Goal: Task Accomplishment & Management: Manage account settings

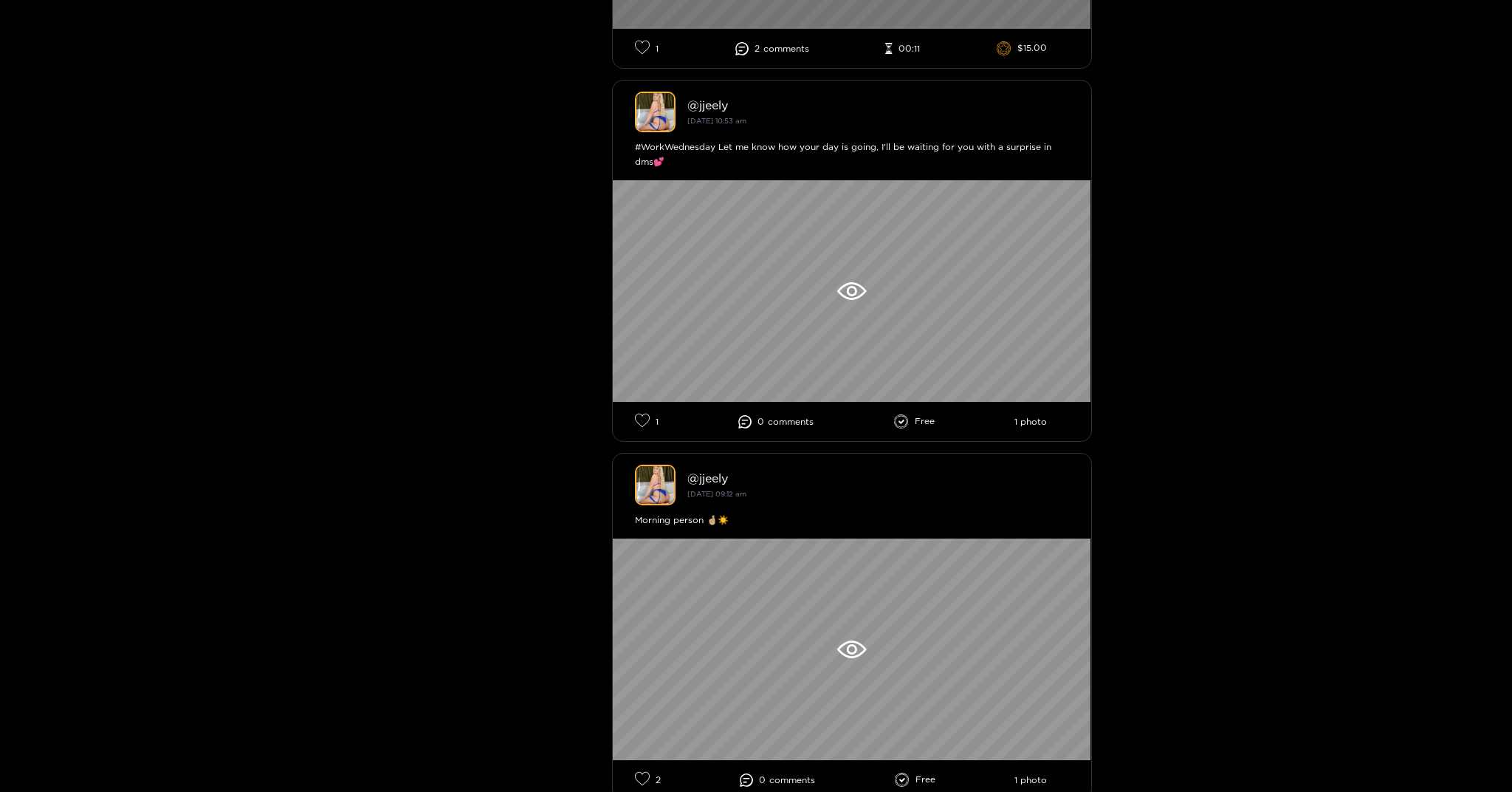
scroll to position [738, 0]
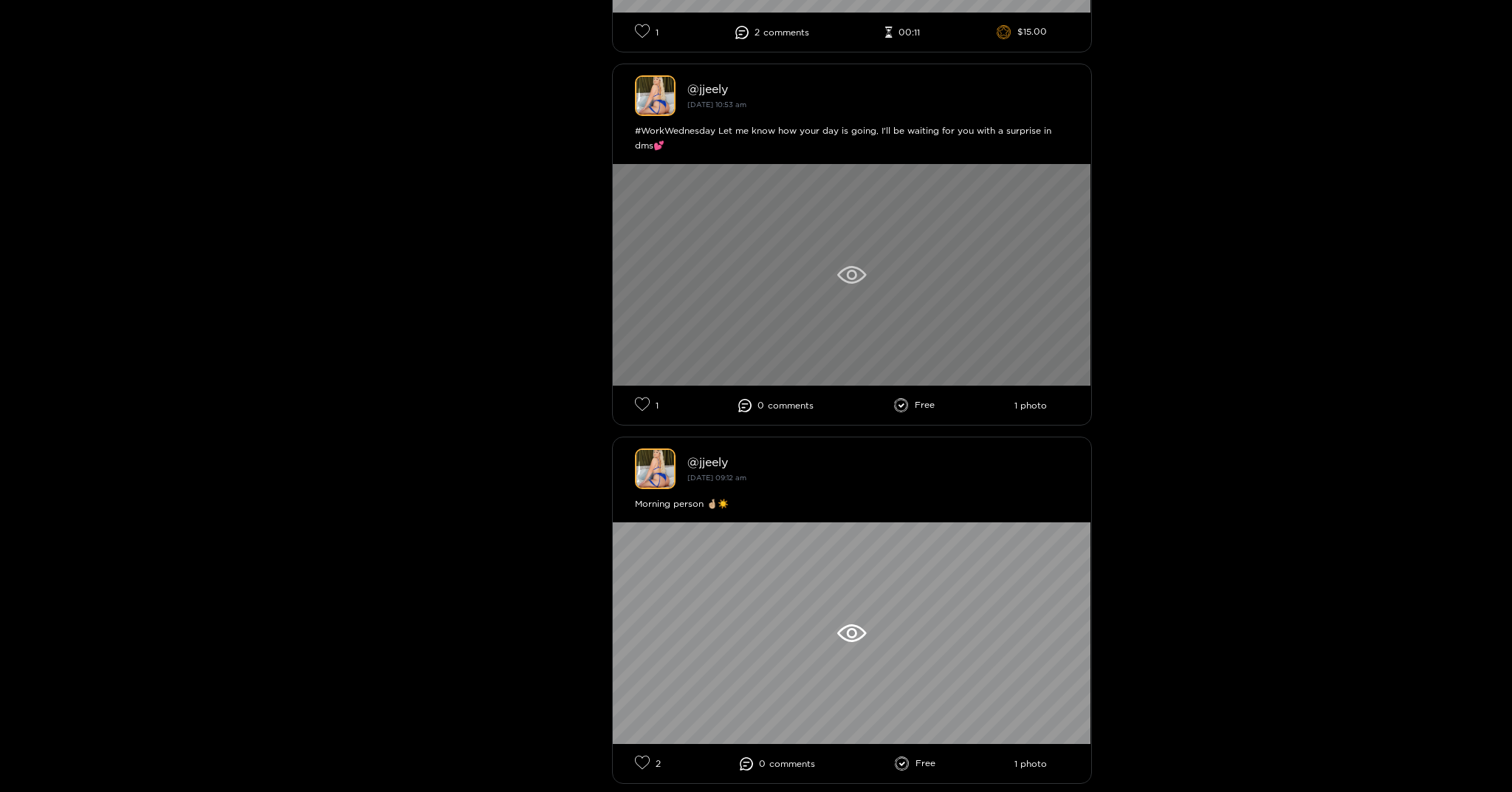
click at [849, 269] on icon at bounding box center [851, 274] width 29 height 17
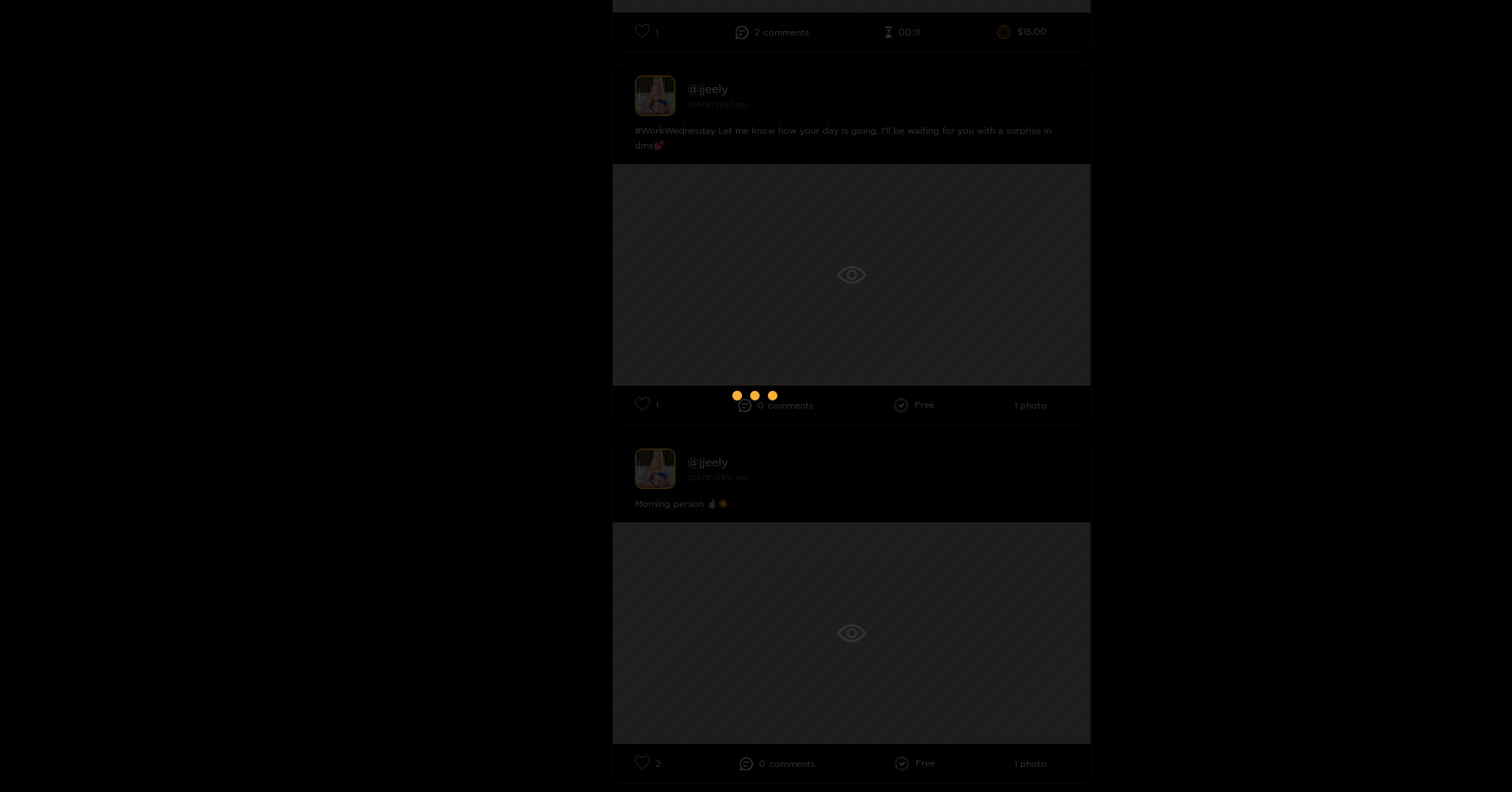
click at [467, 129] on div at bounding box center [756, 396] width 1512 height 792
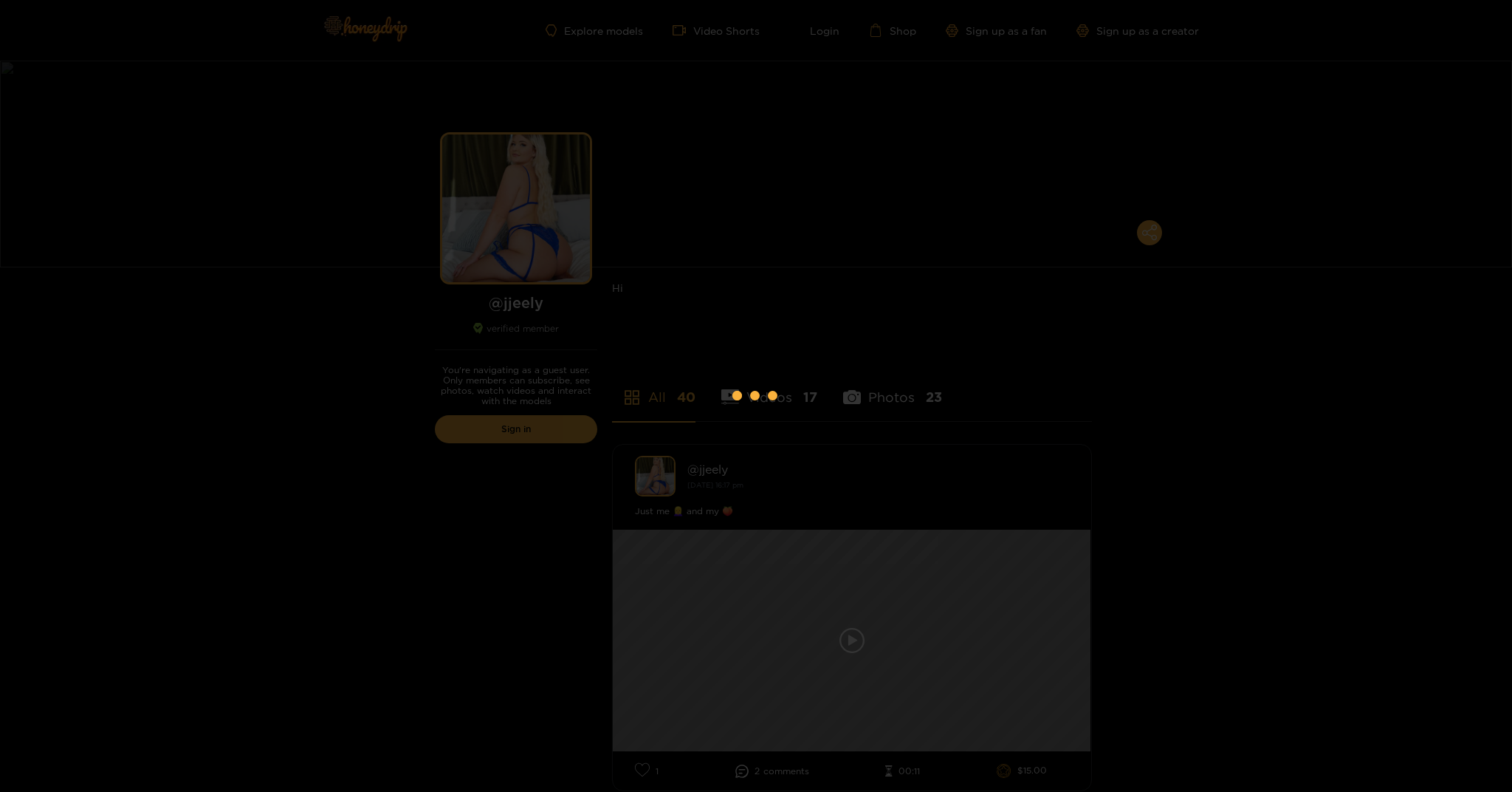
scroll to position [0, 0]
click at [370, 123] on div at bounding box center [756, 396] width 1512 height 792
click at [380, 30] on div at bounding box center [756, 396] width 1512 height 792
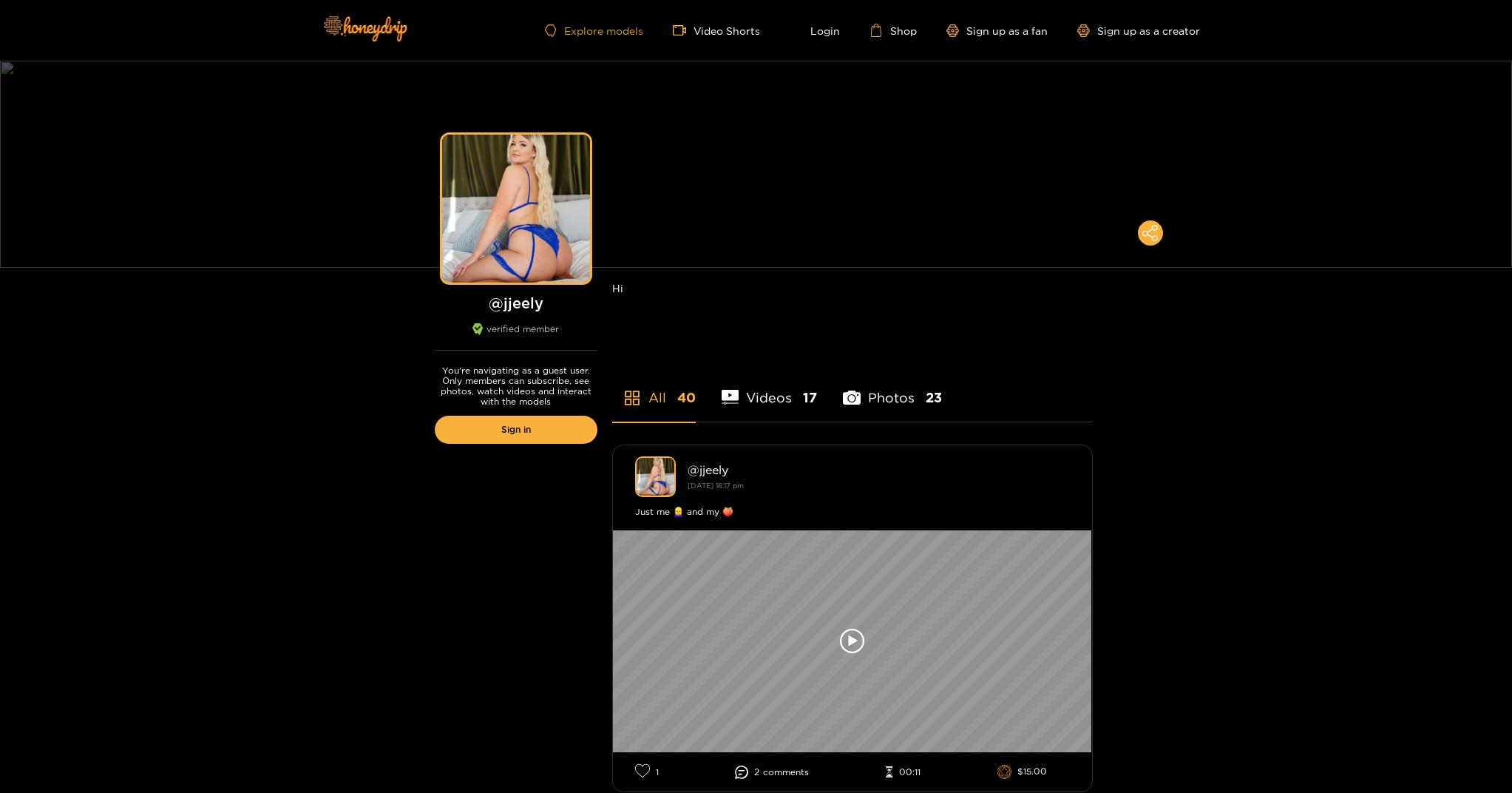
click at [606, 30] on link "Explore models" at bounding box center [594, 30] width 98 height 13
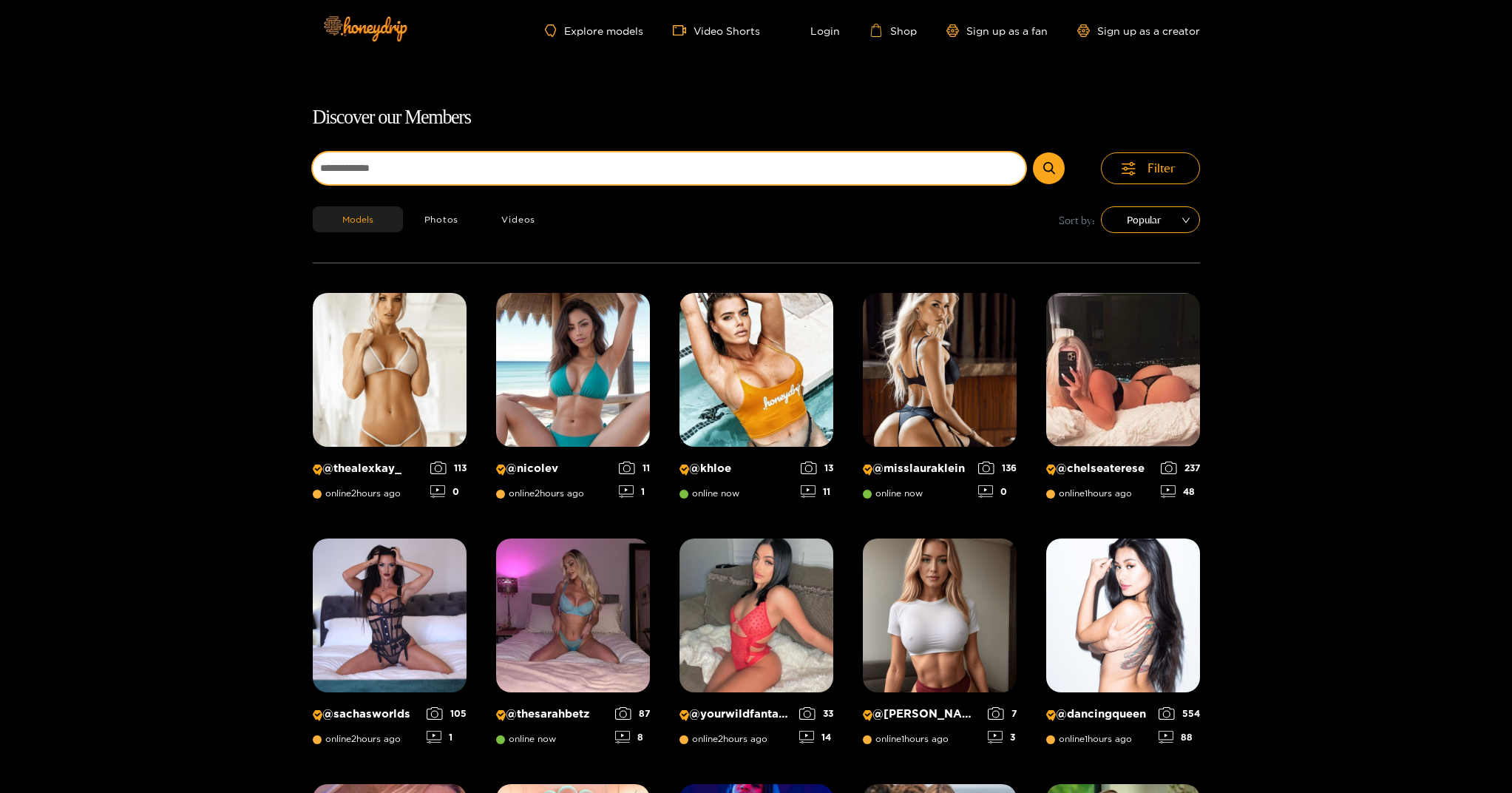
click at [507, 166] on input at bounding box center [669, 168] width 713 height 32
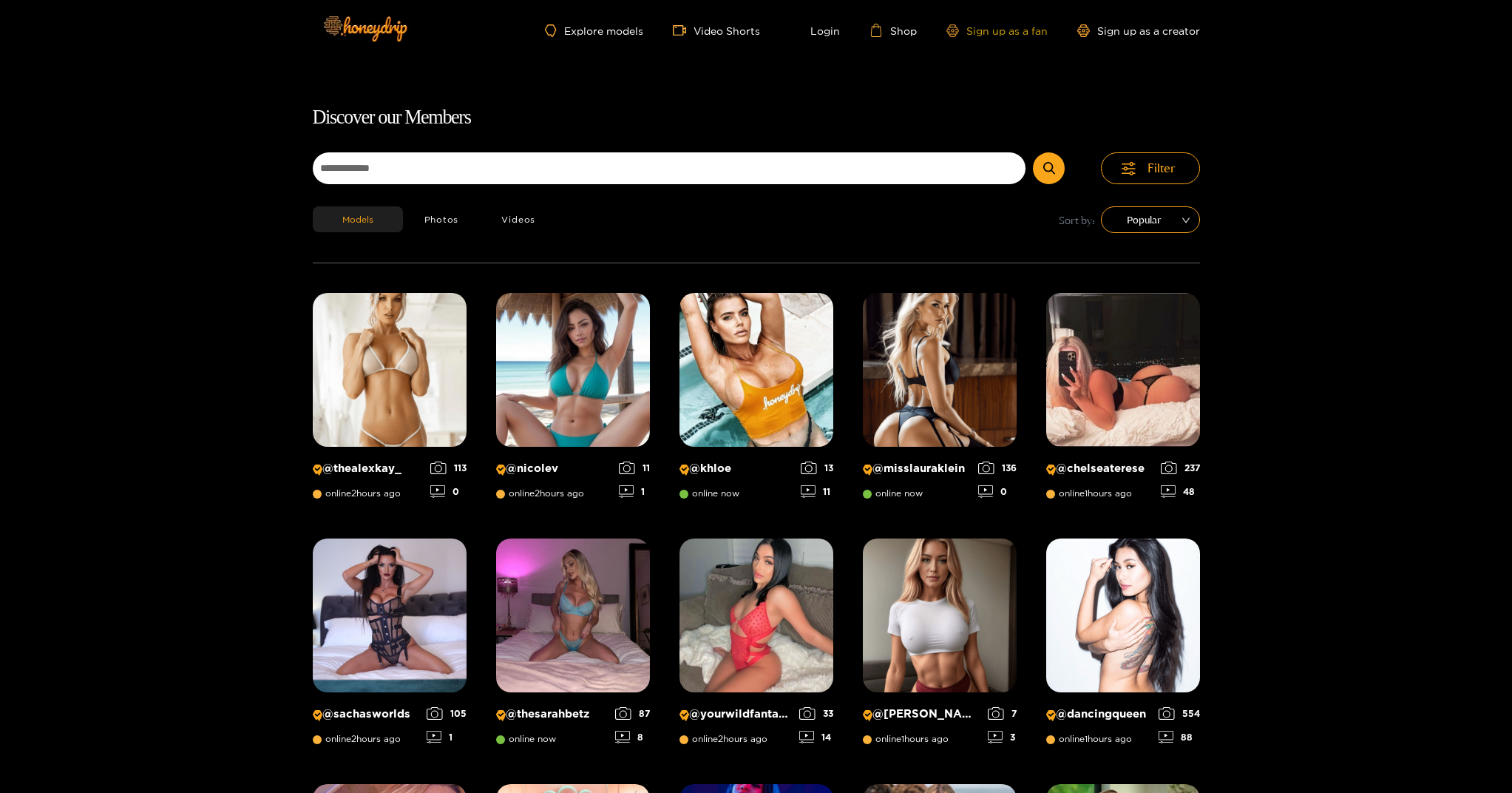
click at [987, 33] on link "Sign up as a fan" at bounding box center [997, 30] width 101 height 13
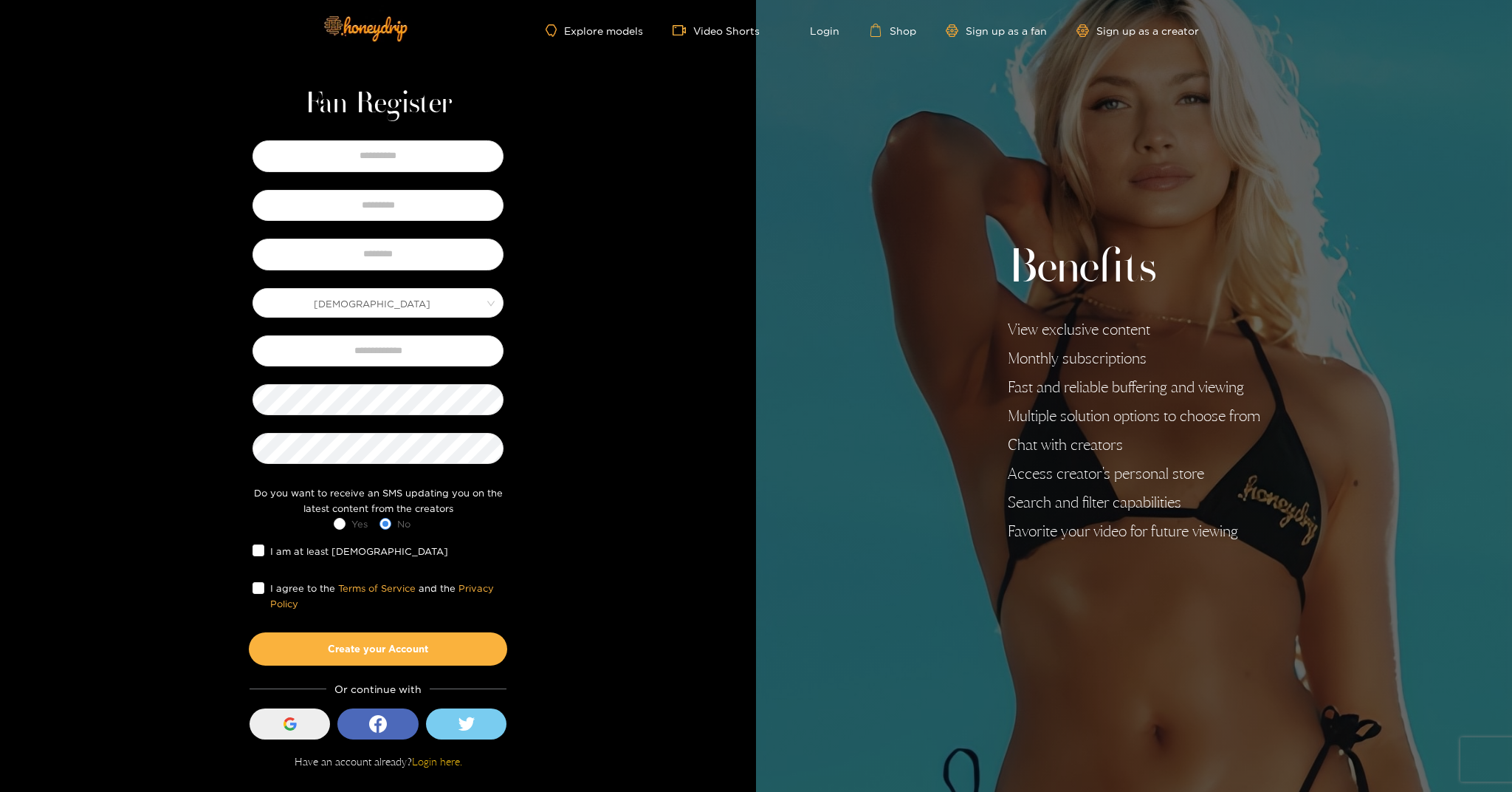
click at [290, 723] on icon "button" at bounding box center [293, 725] width 7 height 6
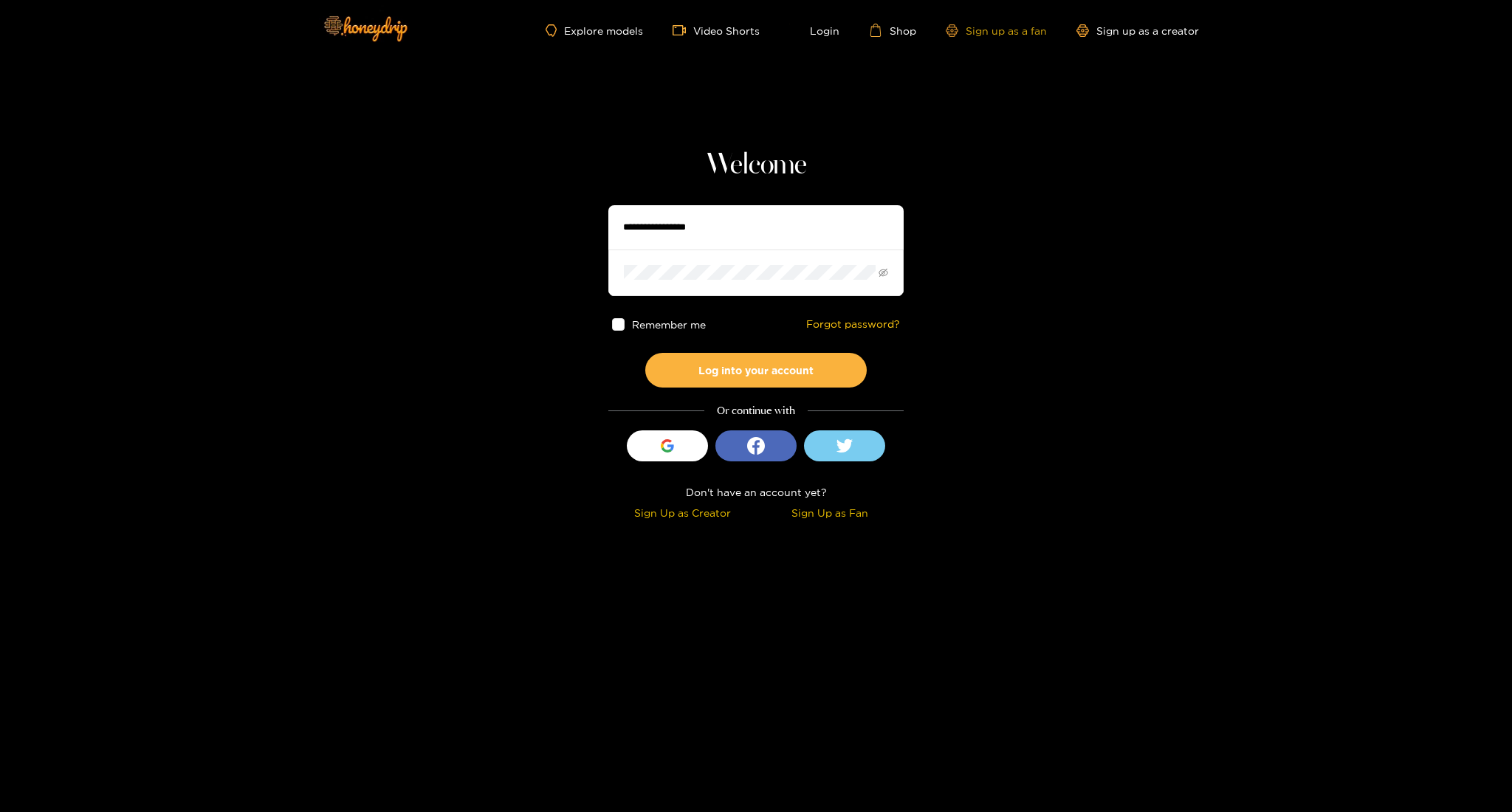
click at [1002, 35] on link "Sign up as a fan" at bounding box center [996, 30] width 101 height 13
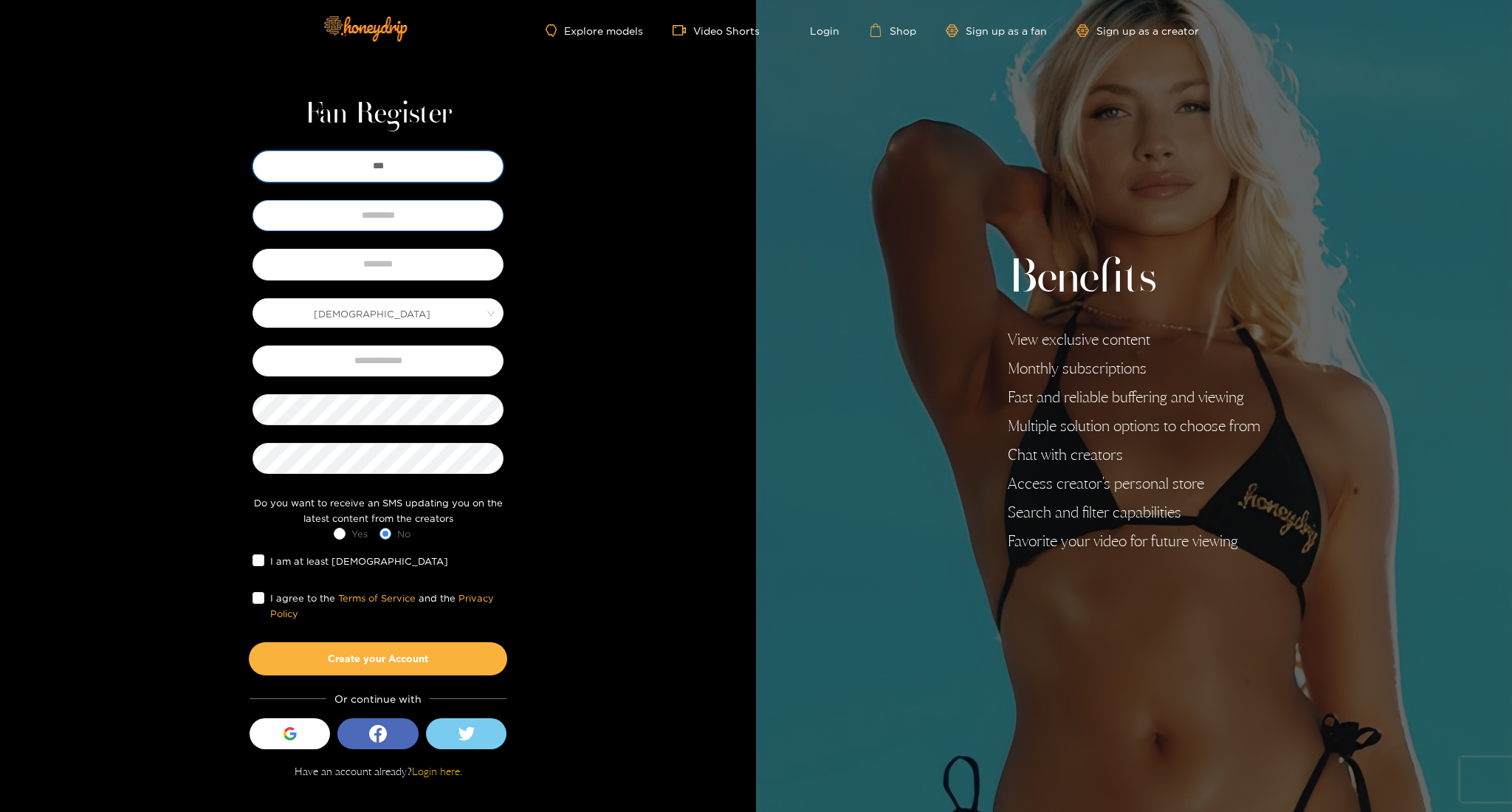
type input "***"
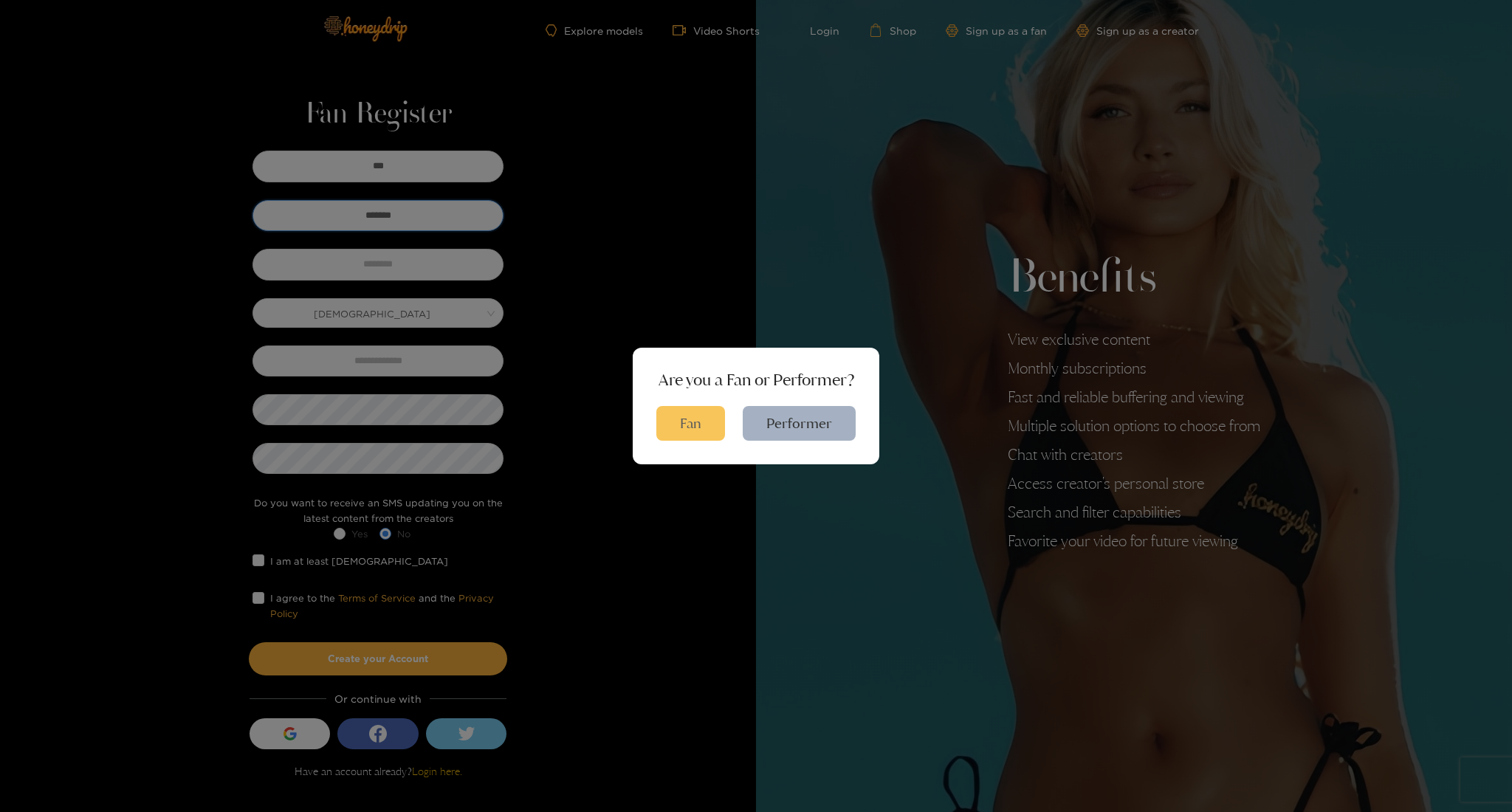
type input "*******"
click at [686, 423] on button "Fan" at bounding box center [690, 423] width 69 height 35
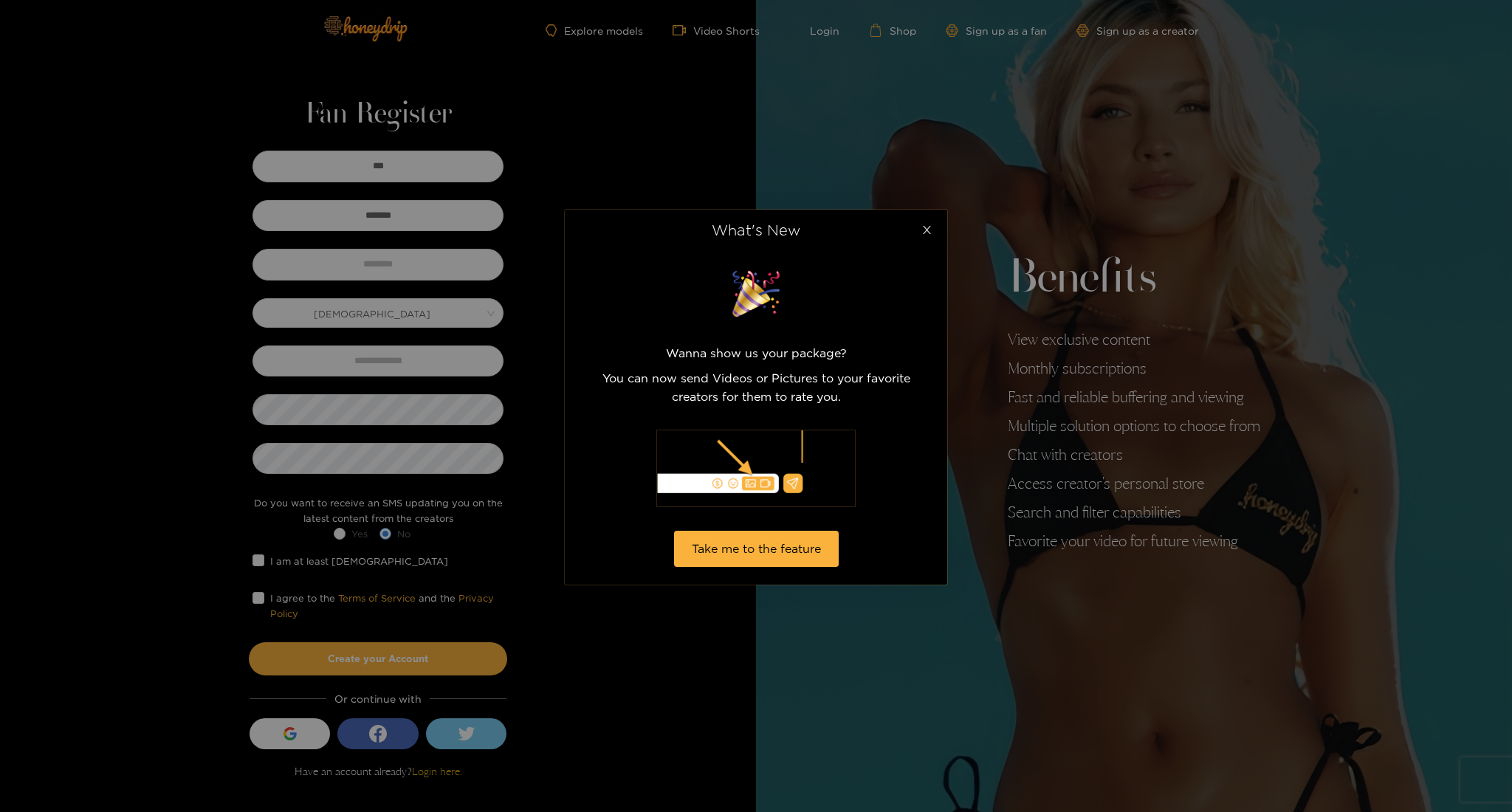
click at [928, 232] on icon "close" at bounding box center [926, 230] width 11 height 11
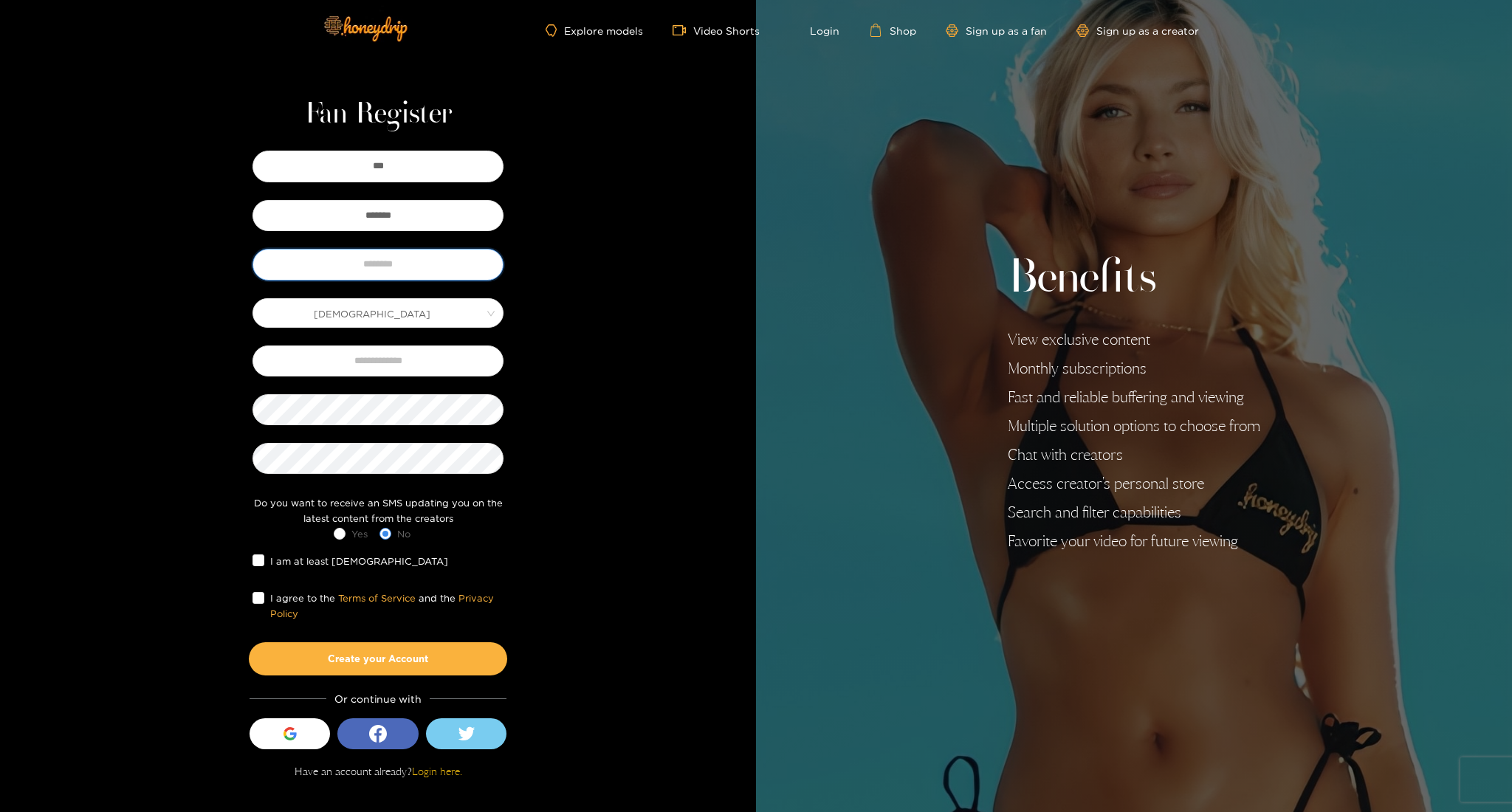
click at [380, 265] on input "text" at bounding box center [378, 264] width 251 height 31
click at [451, 309] on span "[DEMOGRAPHIC_DATA]" at bounding box center [378, 312] width 249 height 20
type input "******"
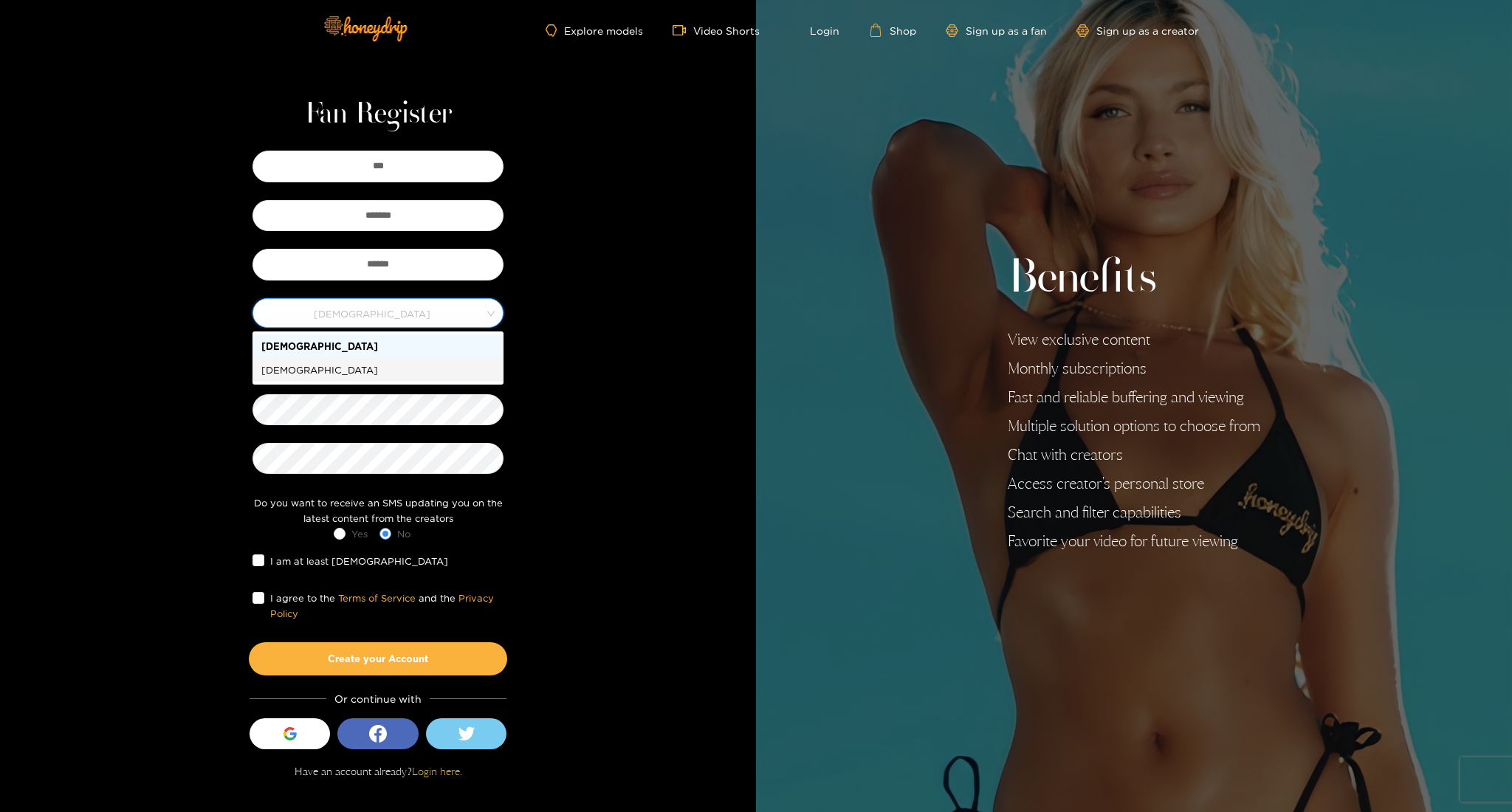
click at [337, 366] on div "Female" at bounding box center [378, 369] width 234 height 16
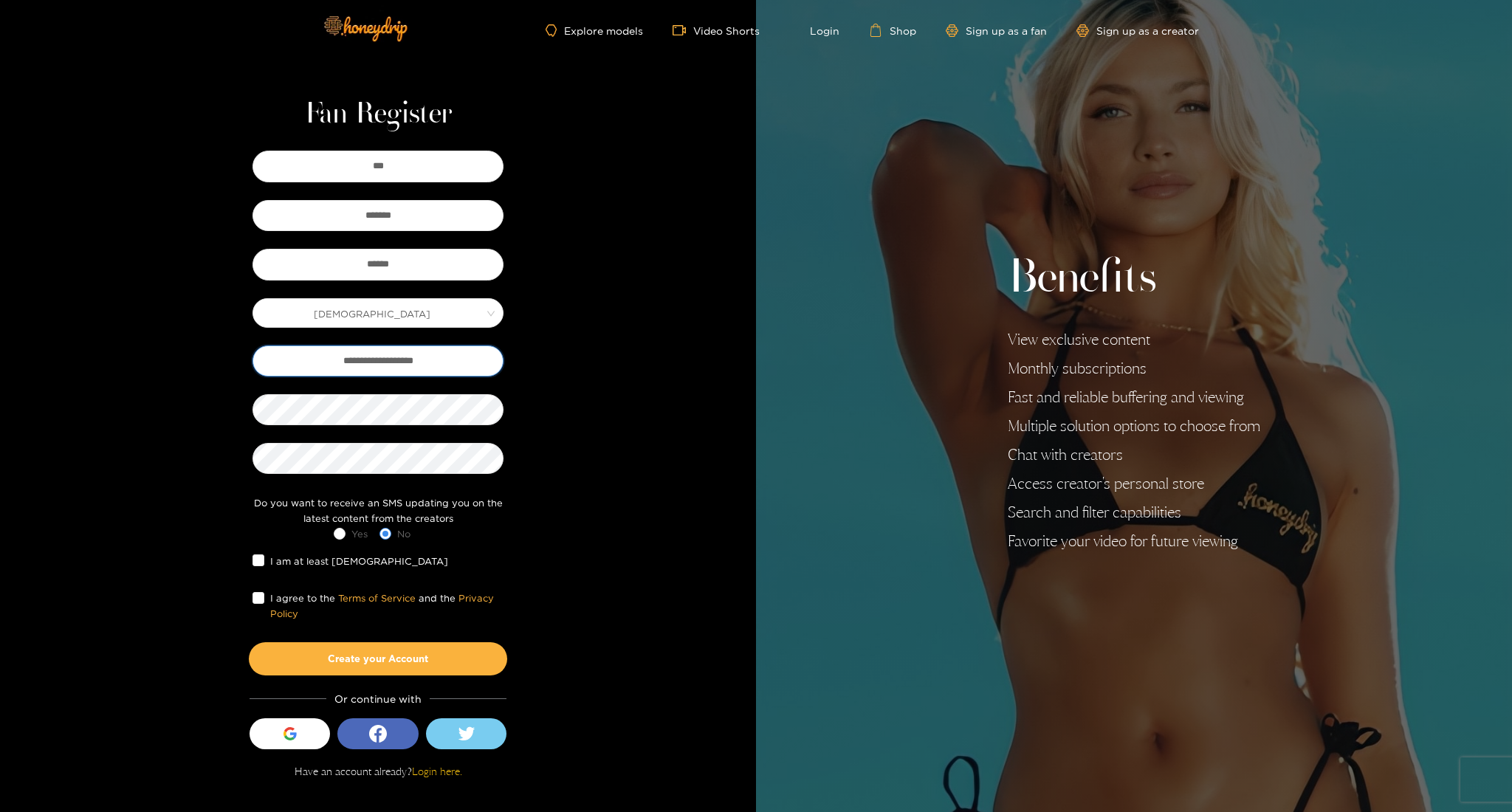
type input "**********"
click at [364, 655] on button "Create your Account" at bounding box center [378, 658] width 259 height 33
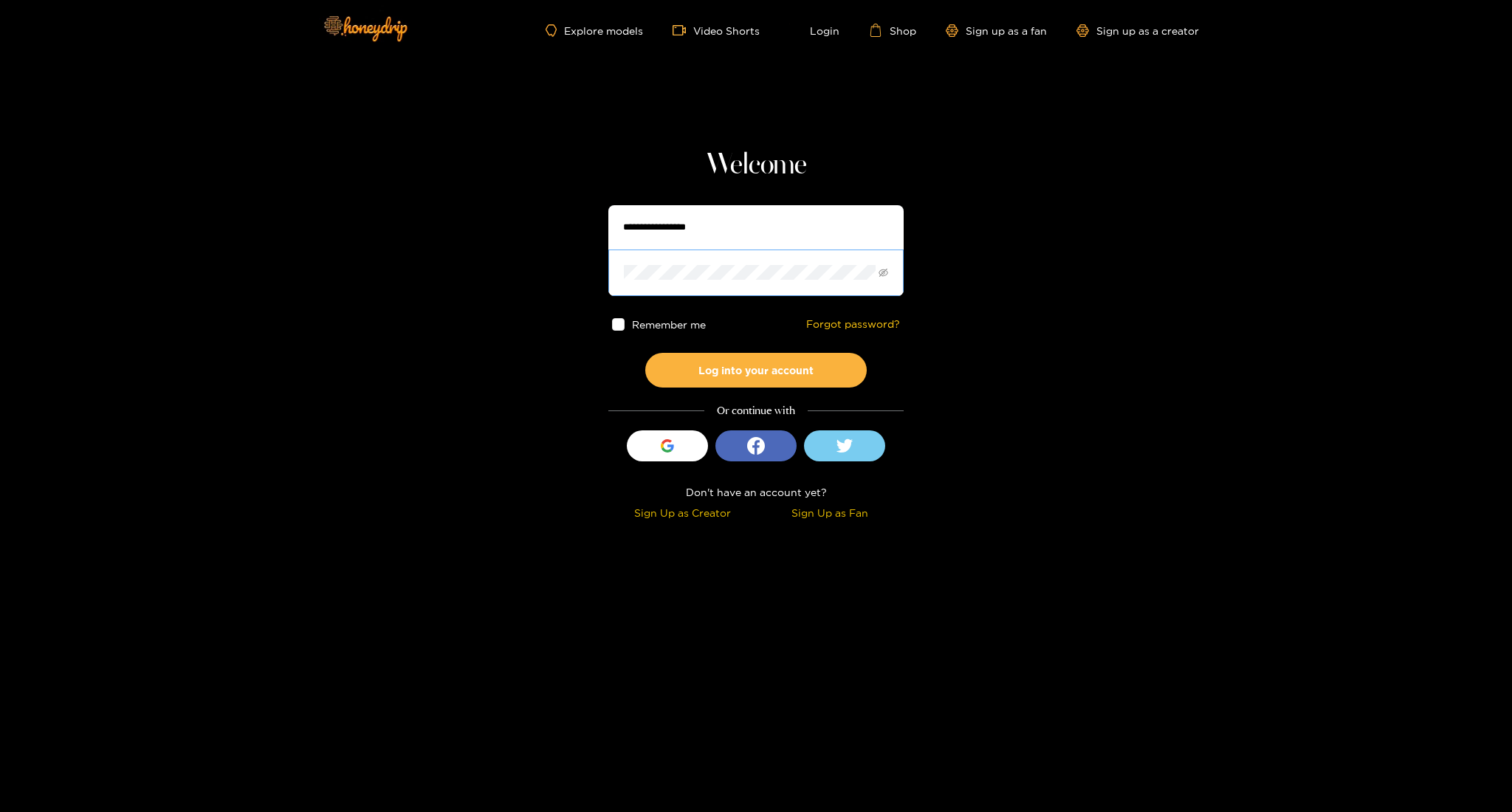
type input "******"
click at [720, 364] on button "Log into your account" at bounding box center [755, 370] width 222 height 35
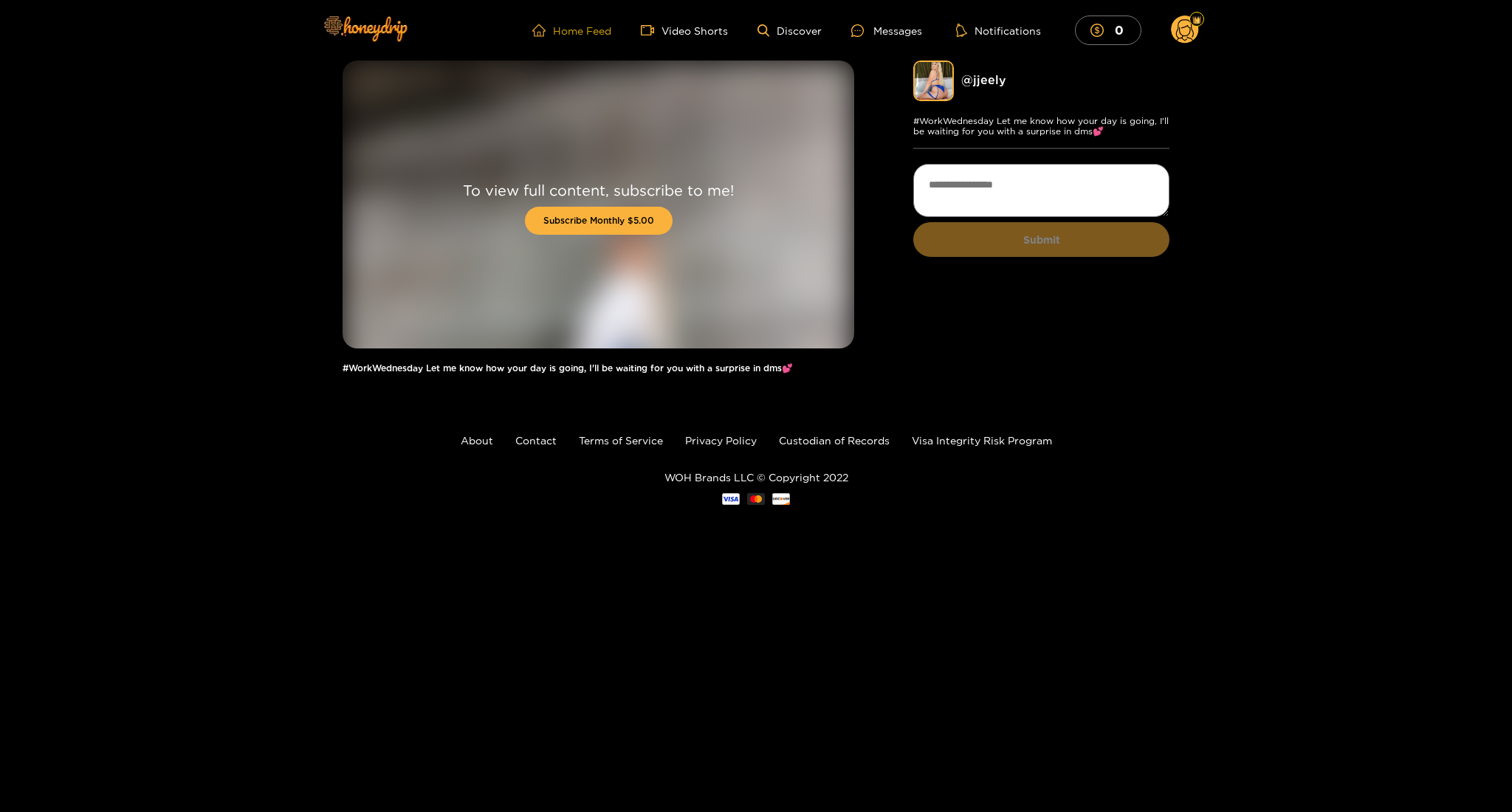
click at [589, 32] on link "Home Feed" at bounding box center [572, 30] width 79 height 14
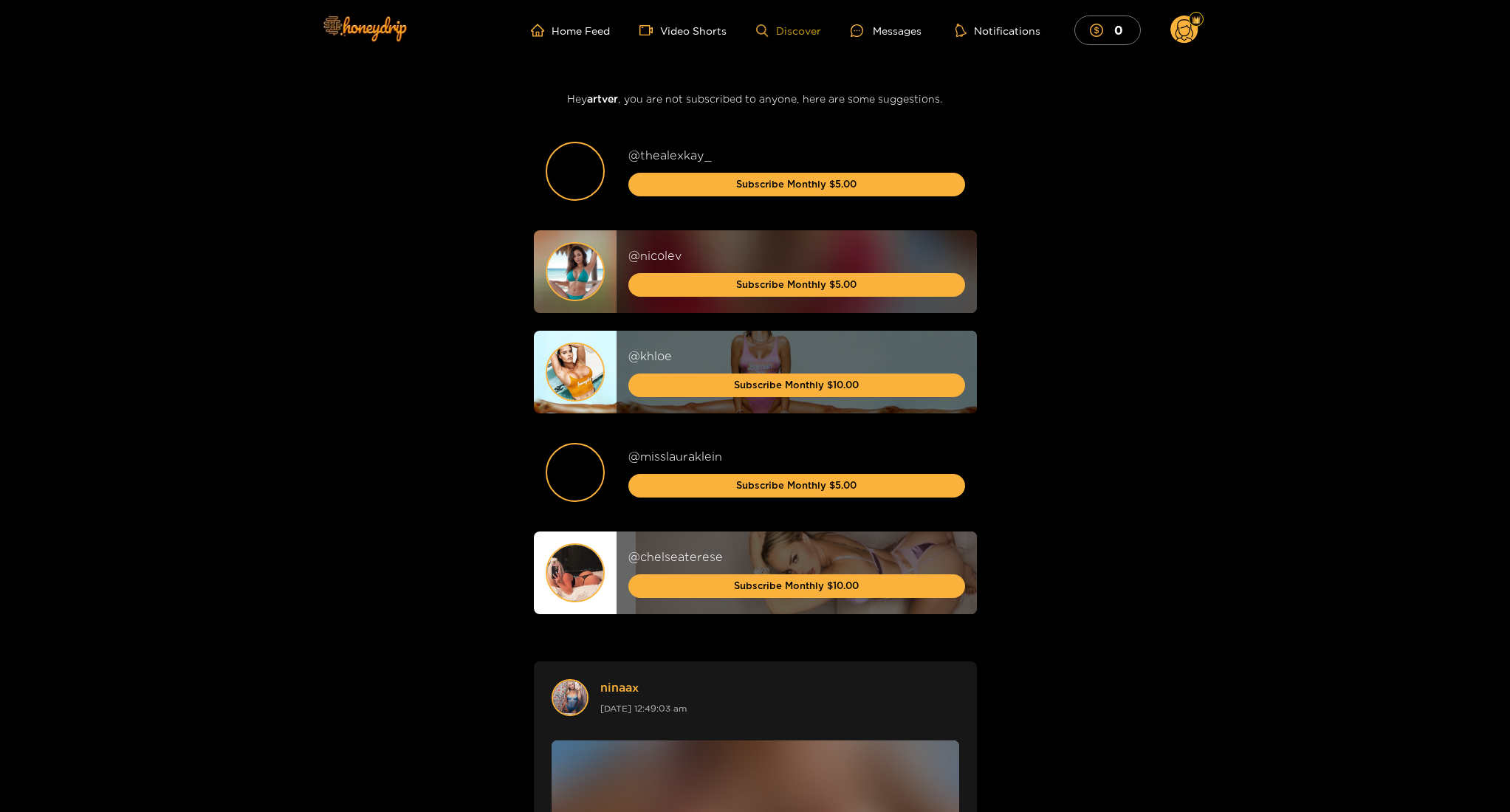
click at [784, 34] on link "Discover" at bounding box center [788, 30] width 64 height 13
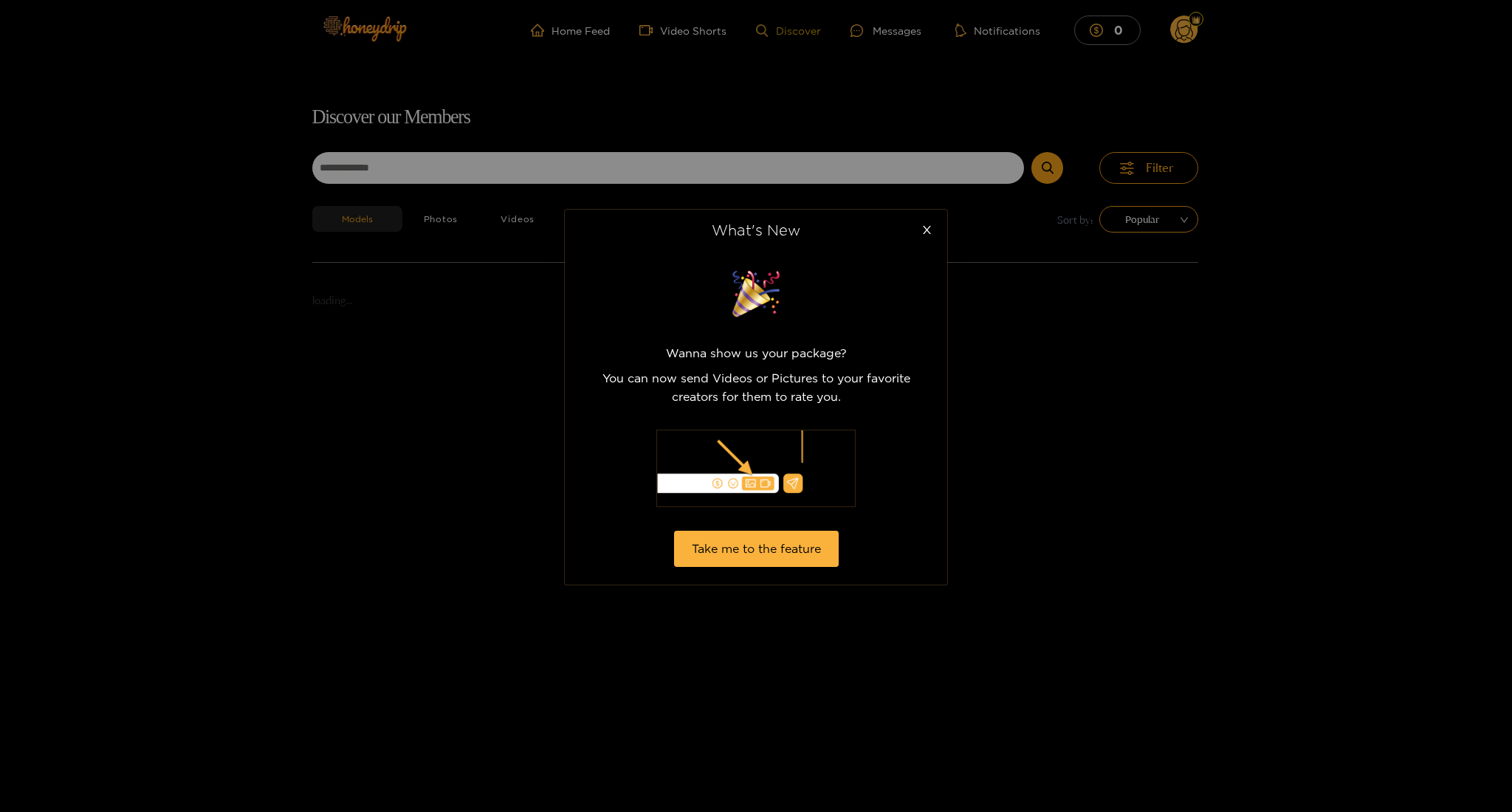
scroll to position [95, 0]
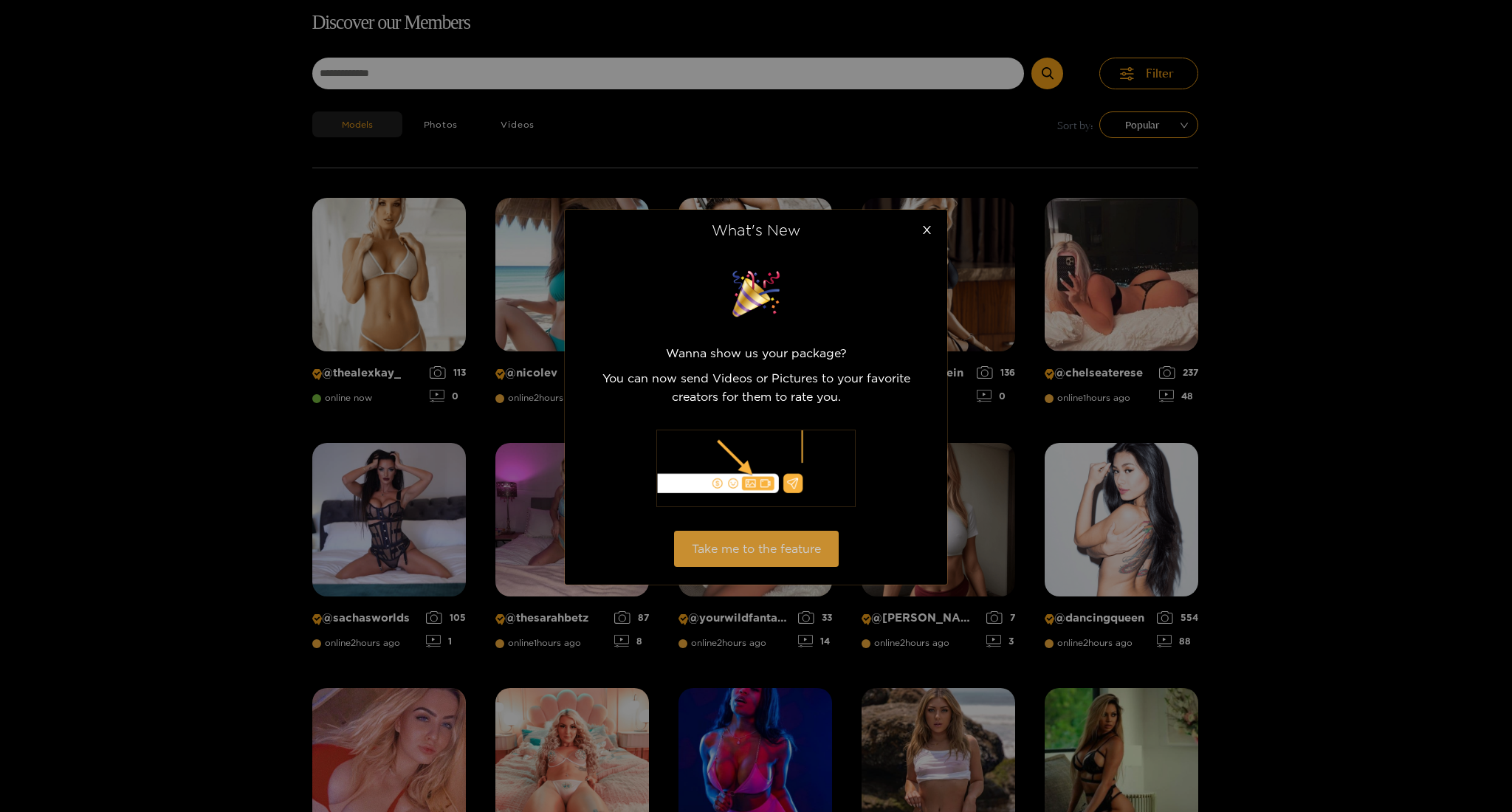
click at [765, 546] on button "Take me to the feature" at bounding box center [756, 549] width 165 height 36
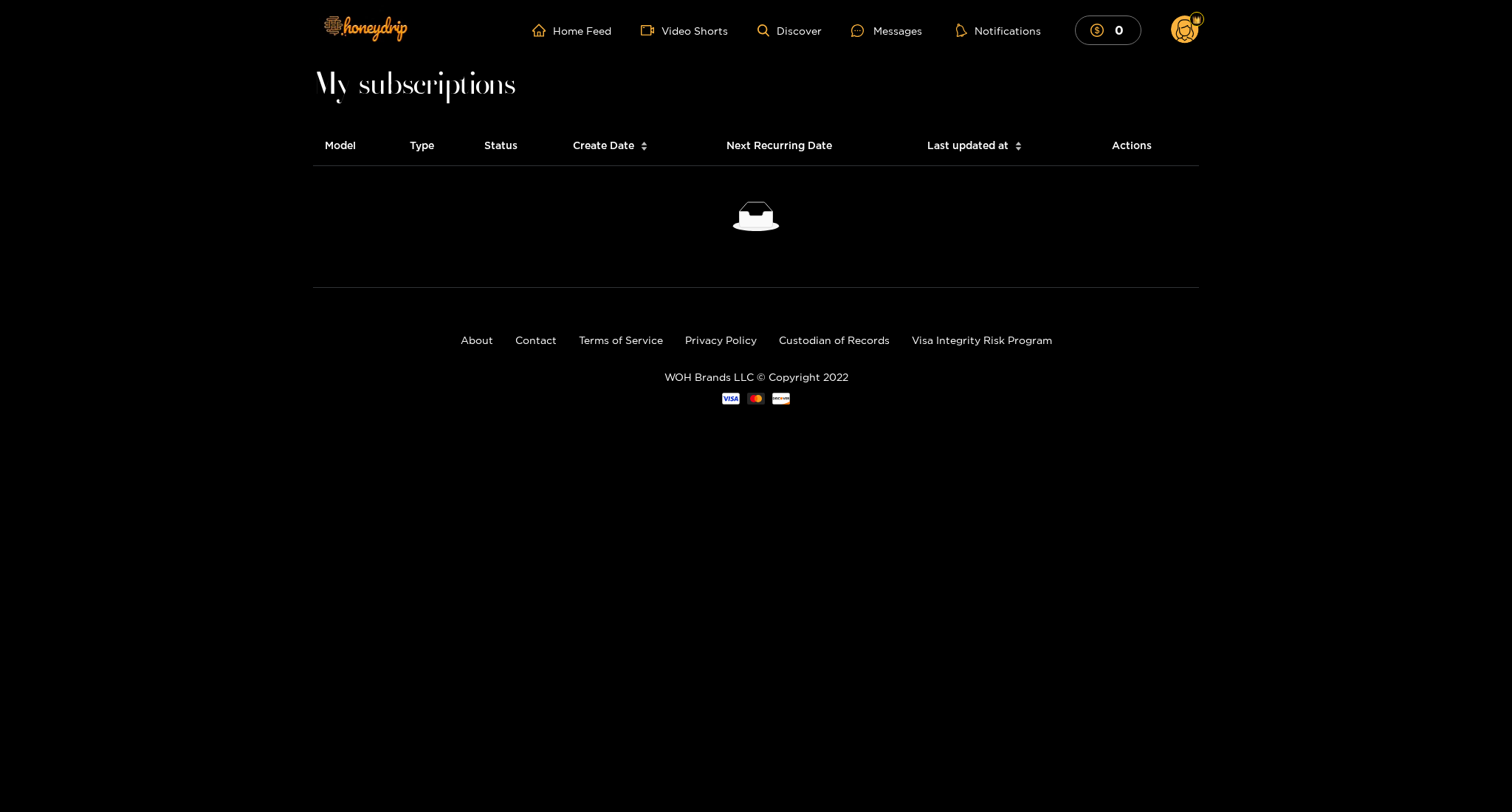
click at [345, 147] on th "Model" at bounding box center [355, 146] width 85 height 41
click at [797, 32] on link "Discover" at bounding box center [789, 30] width 64 height 13
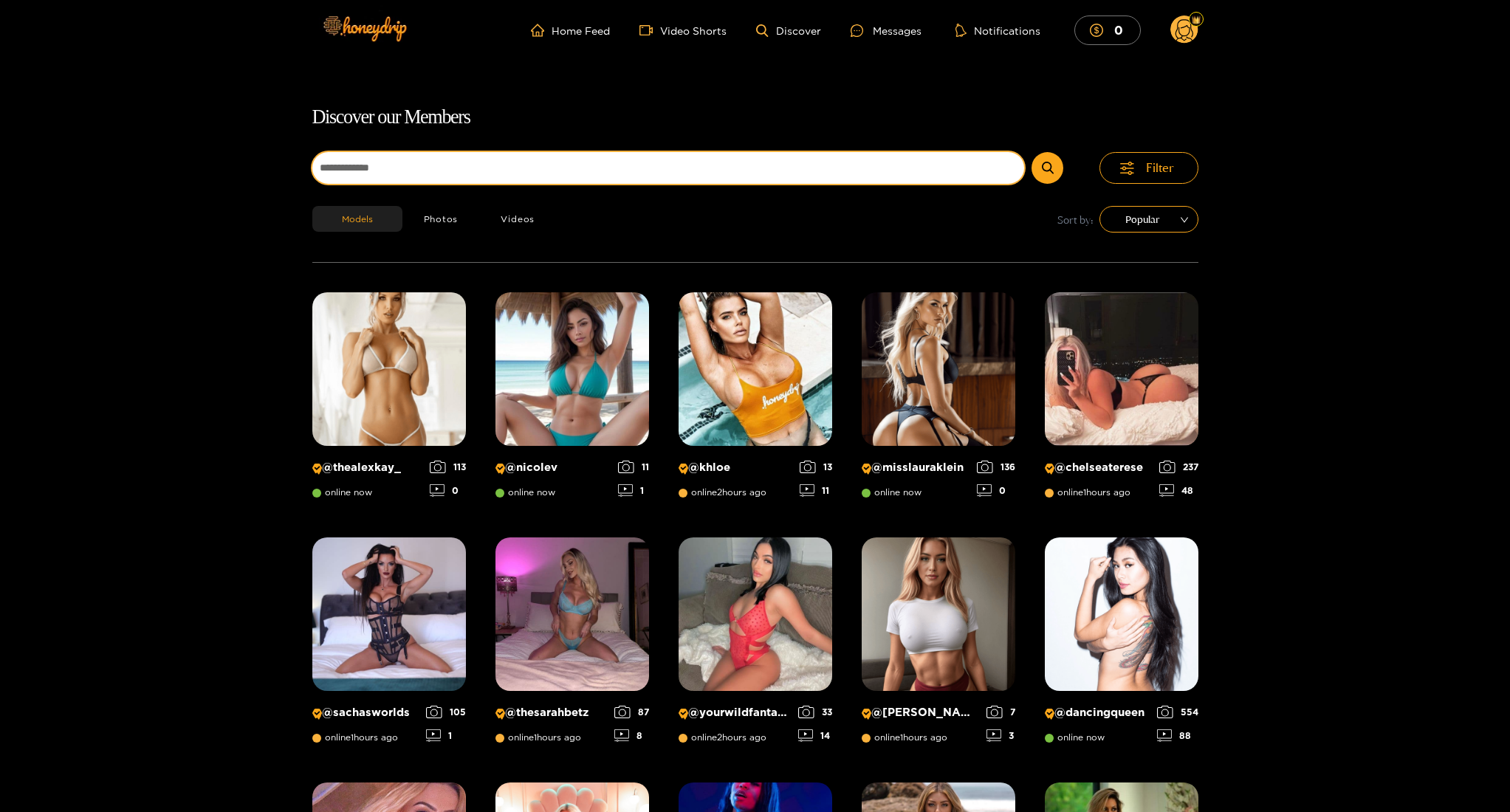
click at [663, 169] on input at bounding box center [668, 168] width 712 height 32
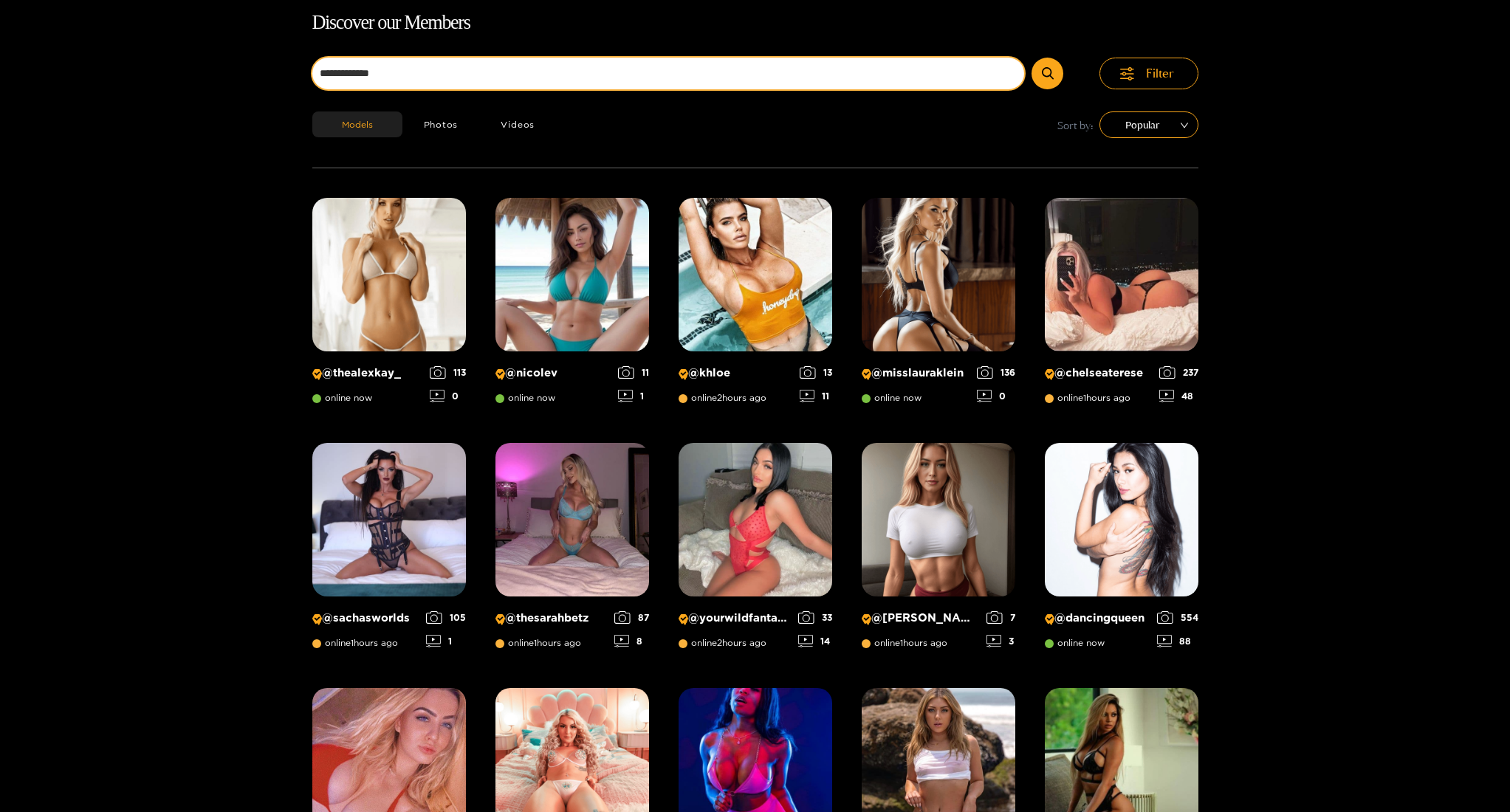
type input "**********"
click at [1047, 73] on button "submit" at bounding box center [1047, 73] width 32 height 32
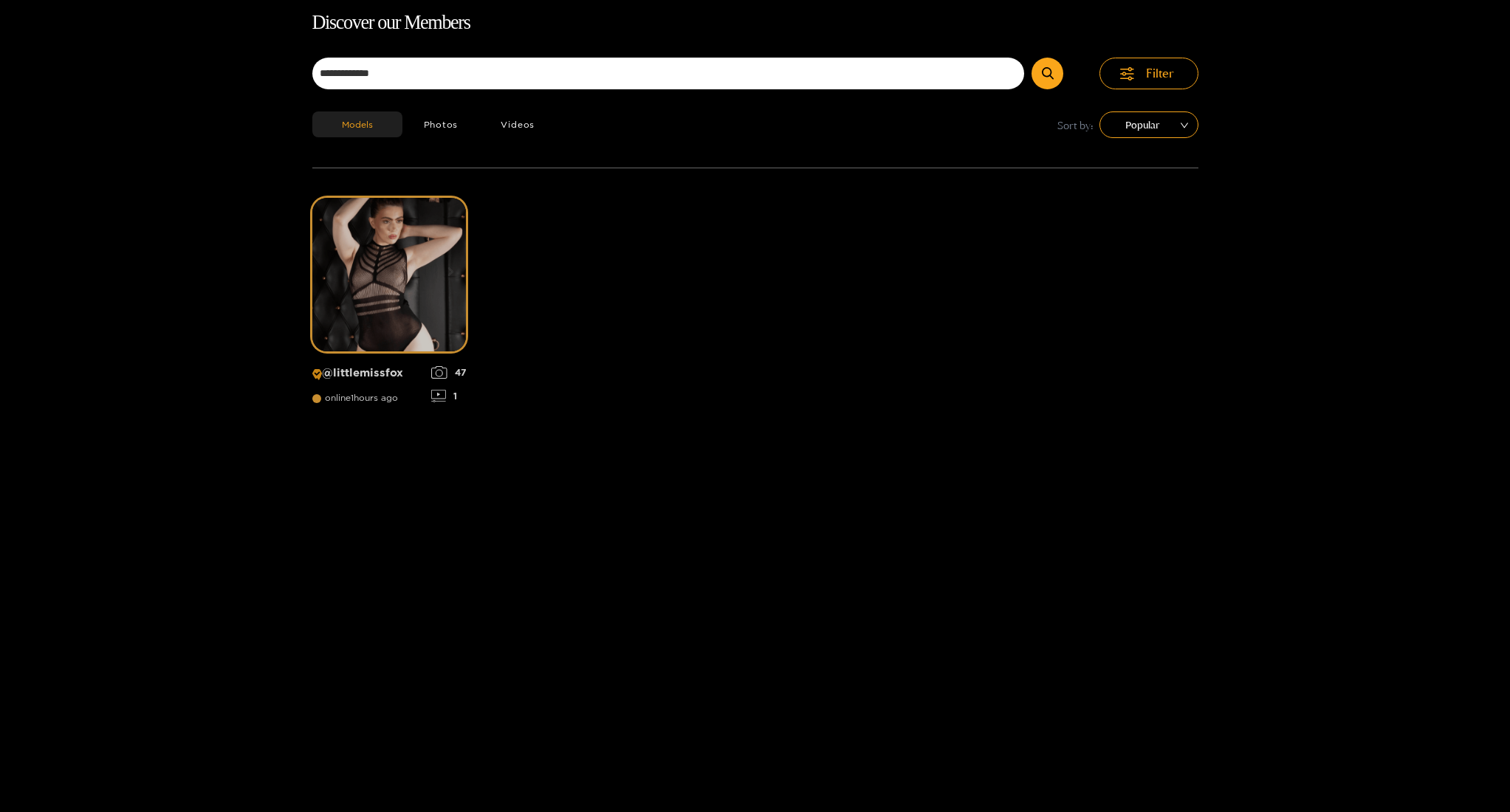
click at [383, 374] on p "@ littlemissfox" at bounding box center [367, 373] width 111 height 14
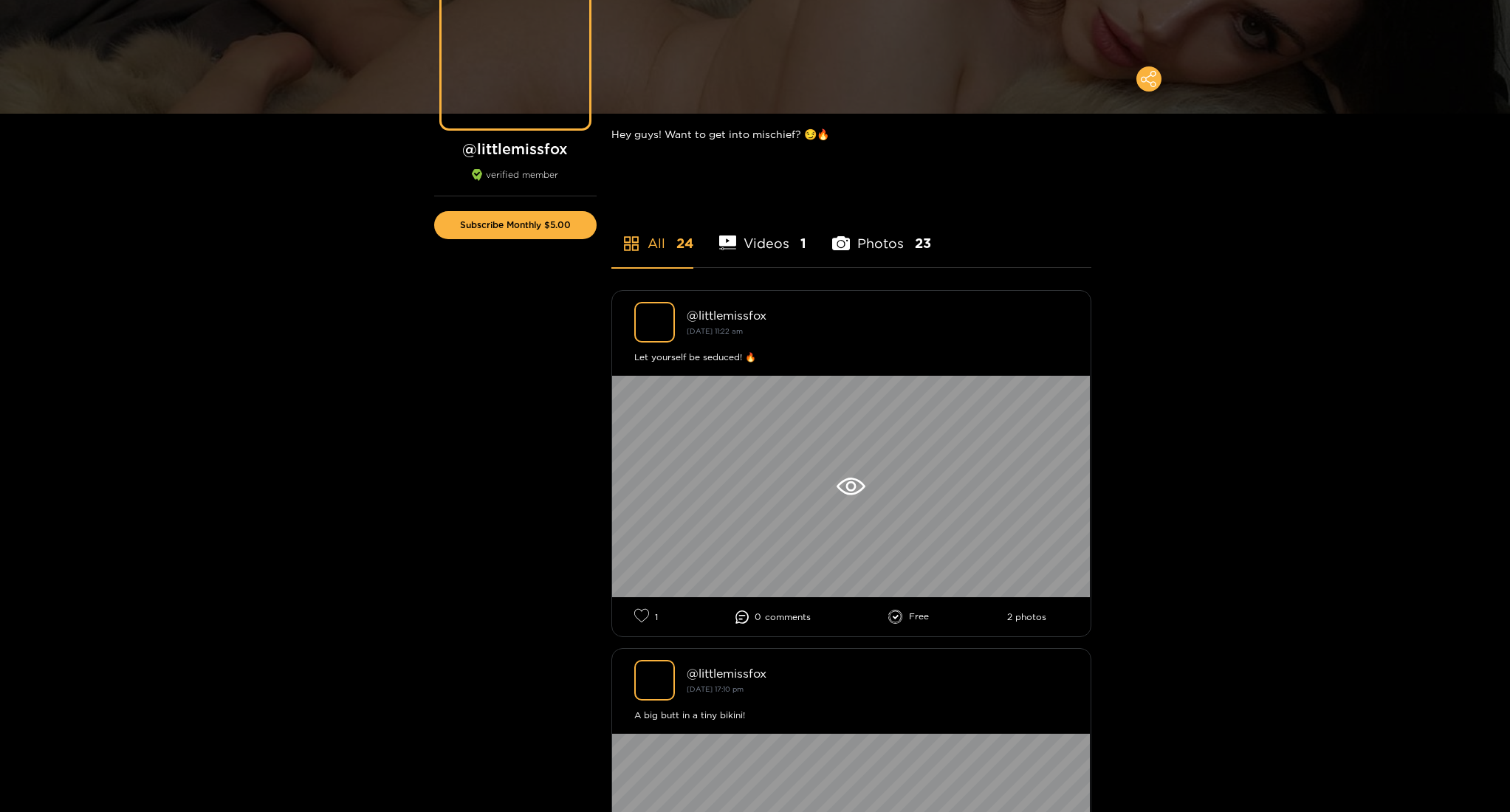
scroll to position [182, 0]
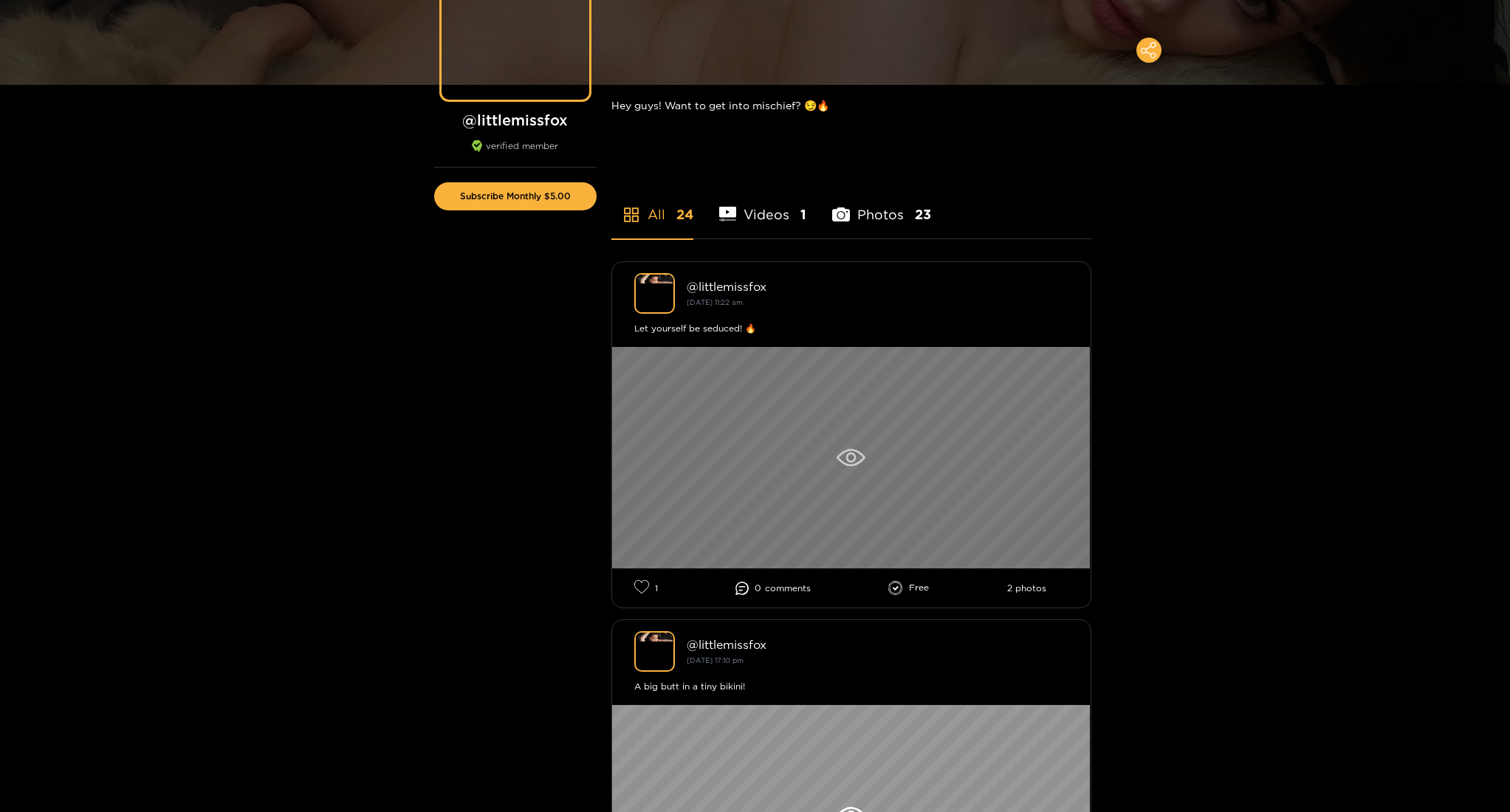
click at [851, 462] on icon at bounding box center [851, 457] width 11 height 11
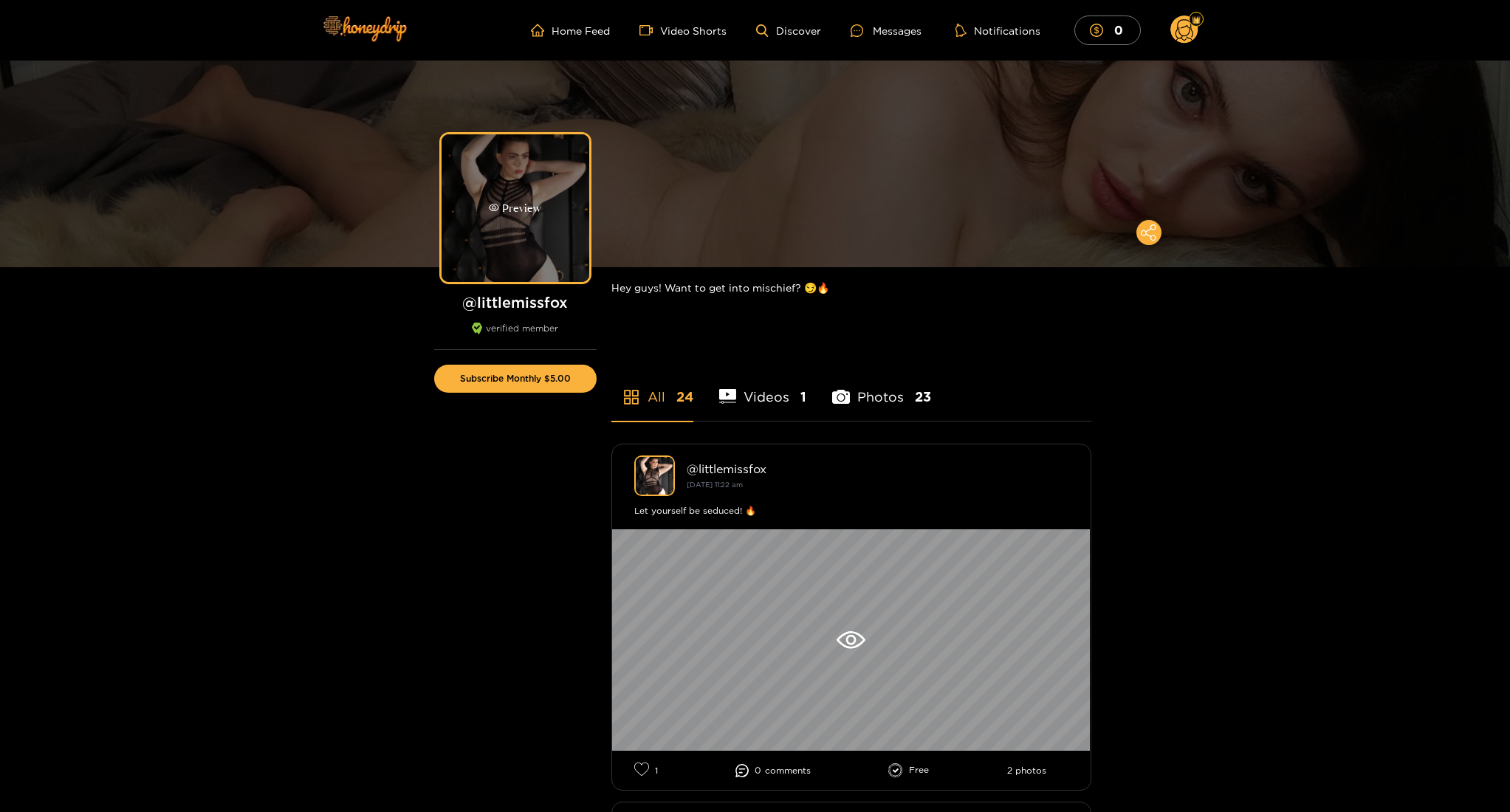
click at [520, 251] on div "Preview" at bounding box center [515, 208] width 147 height 147
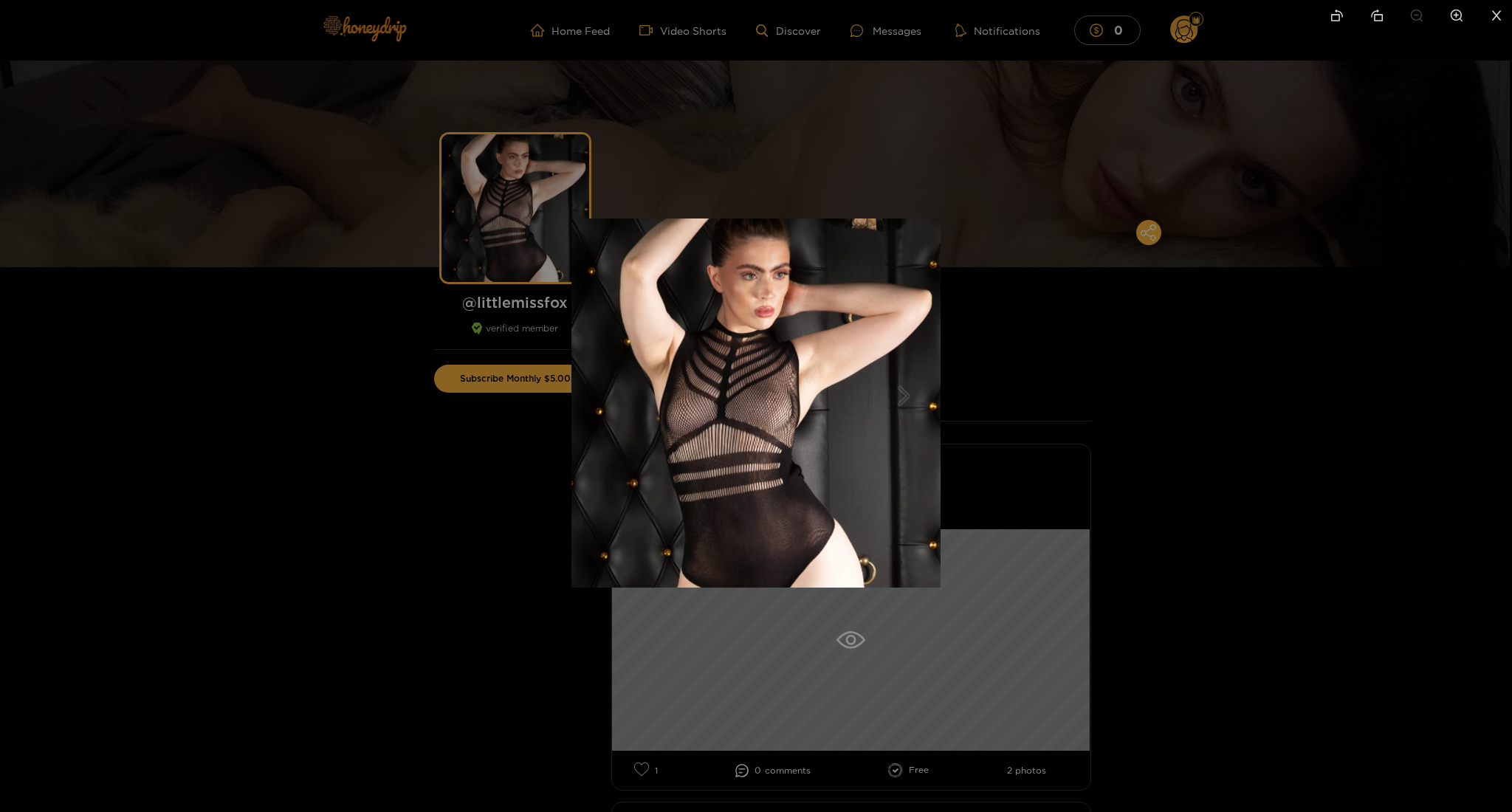
click at [439, 448] on div at bounding box center [756, 406] width 1512 height 812
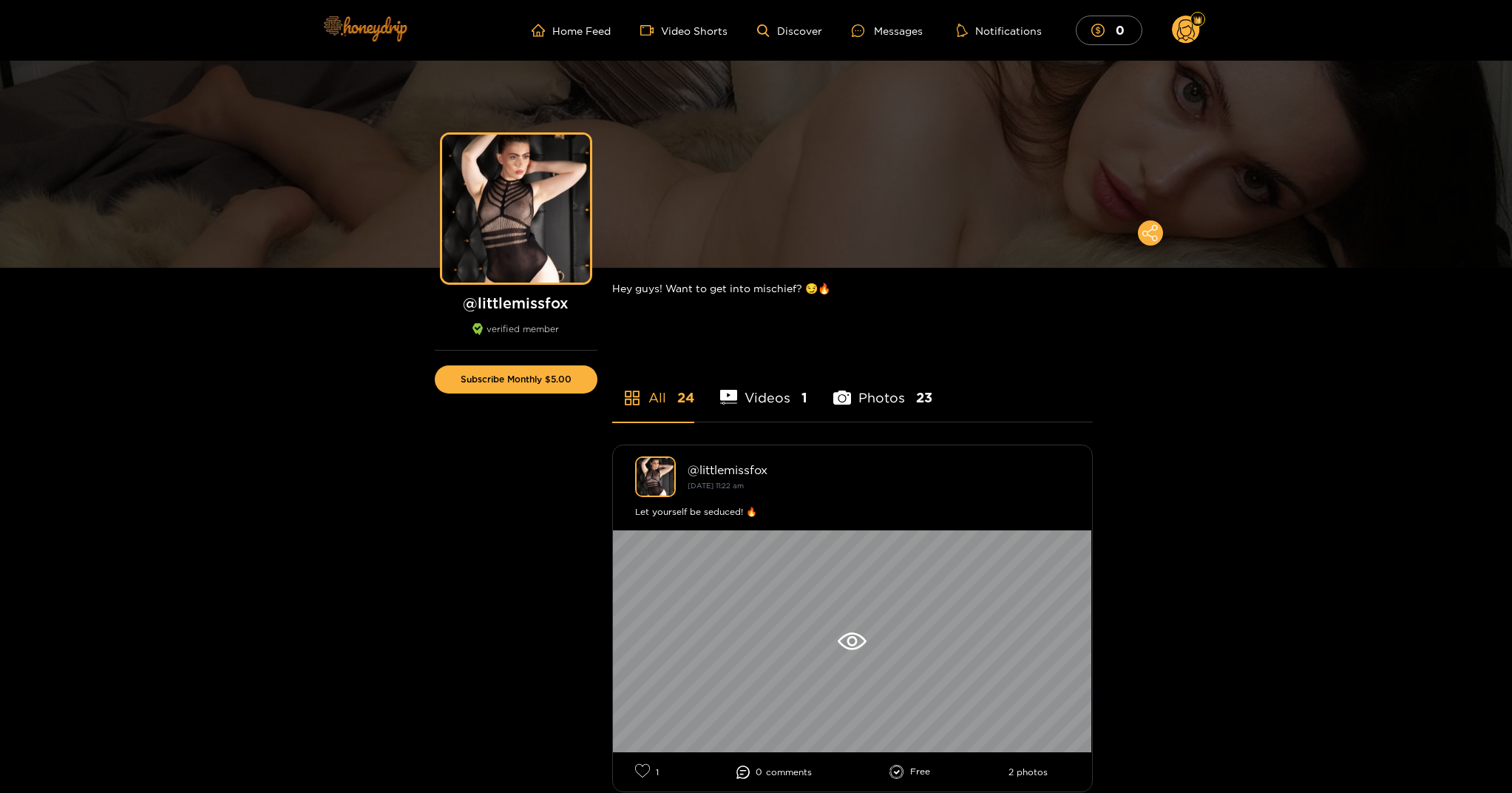
click at [375, 30] on img at bounding box center [364, 28] width 104 height 62
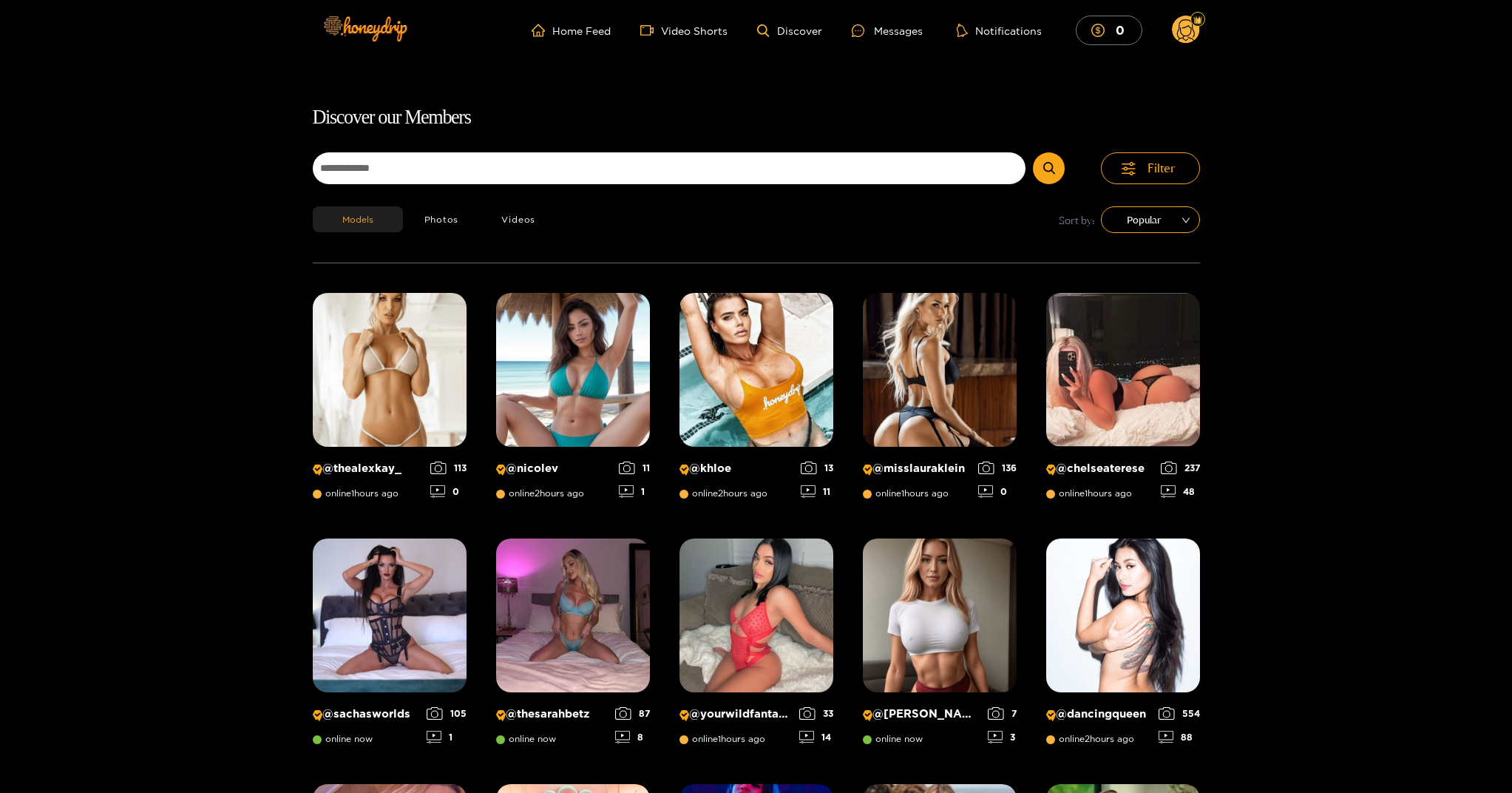
click at [1190, 30] on circle at bounding box center [1185, 30] width 28 height 28
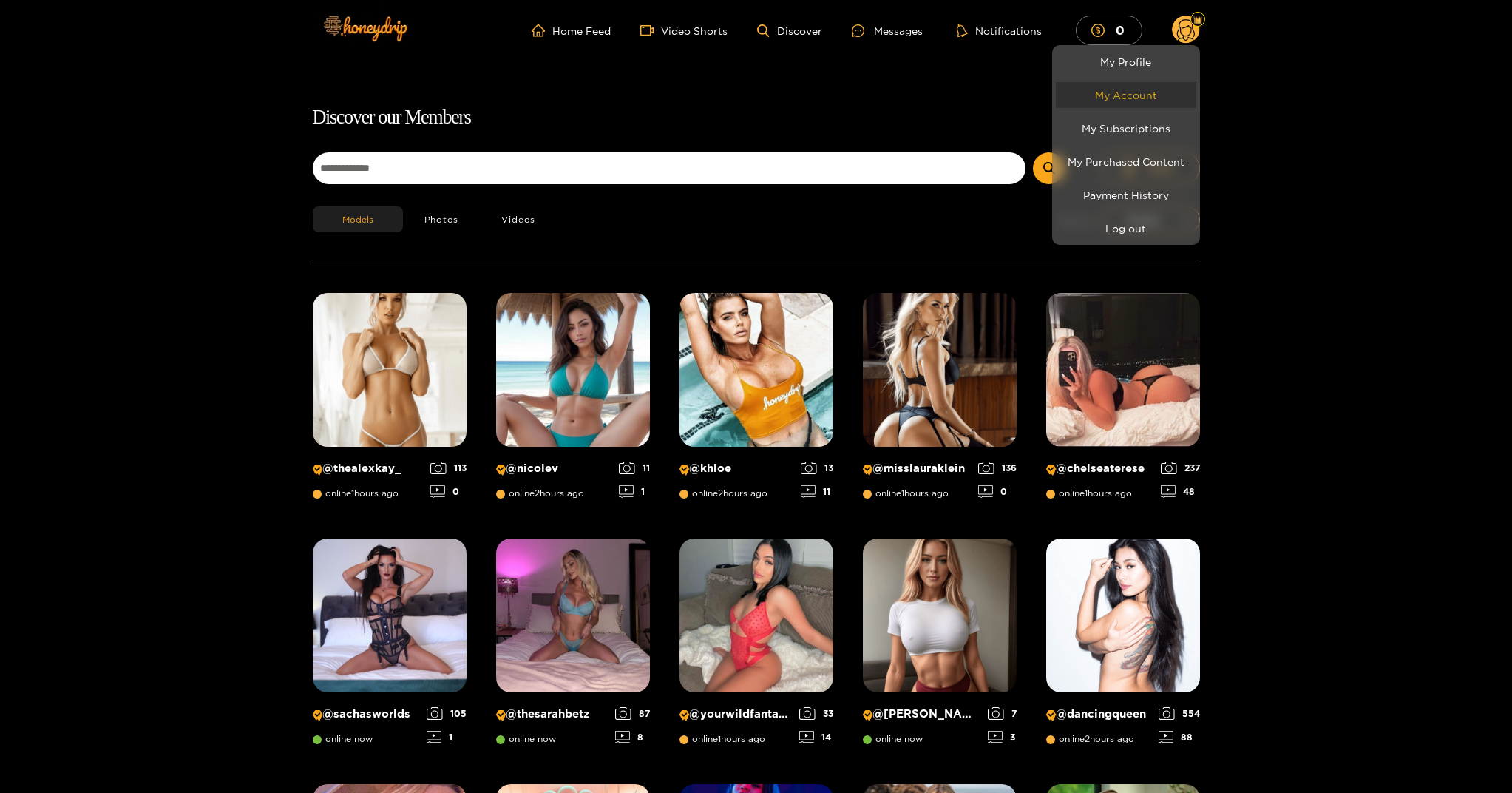
click at [1140, 92] on link "My Account" at bounding box center [1126, 95] width 141 height 26
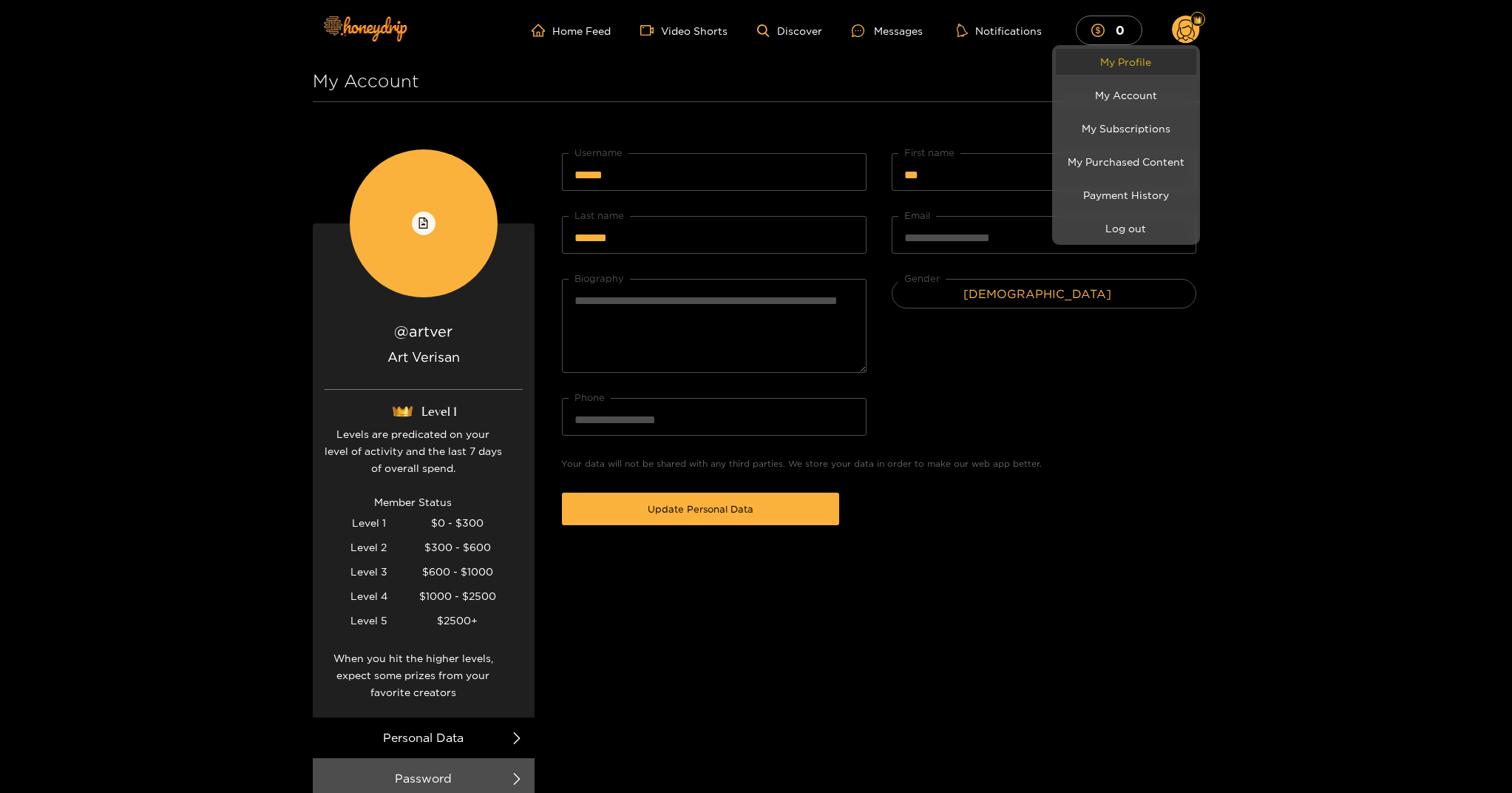
click at [1133, 70] on link "My Profile" at bounding box center [1126, 61] width 141 height 26
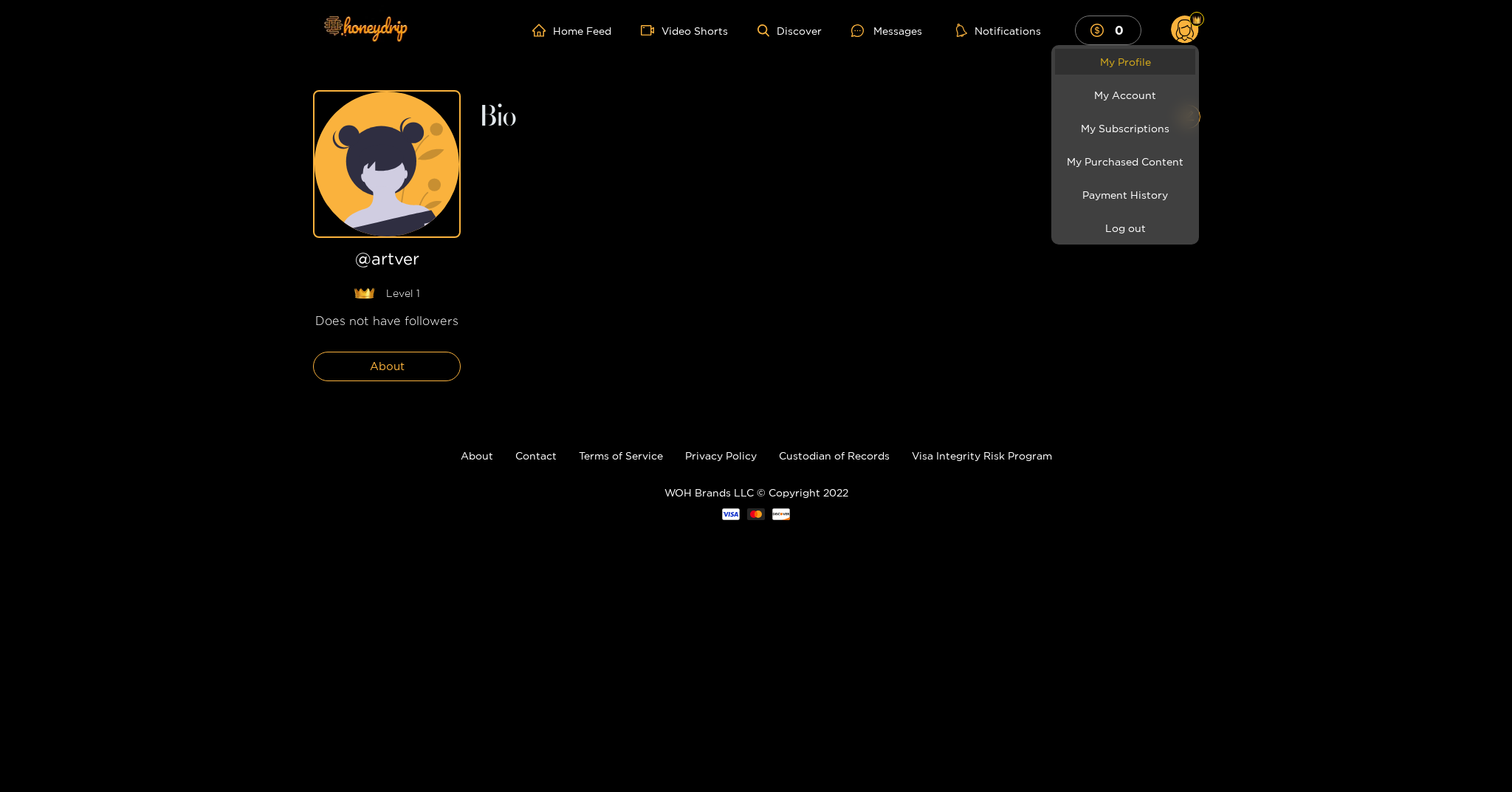
click at [1148, 59] on link "My Profile" at bounding box center [1125, 61] width 141 height 26
click at [1123, 67] on link "My Profile" at bounding box center [1125, 61] width 141 height 26
click at [1123, 97] on link "My Account" at bounding box center [1125, 95] width 141 height 26
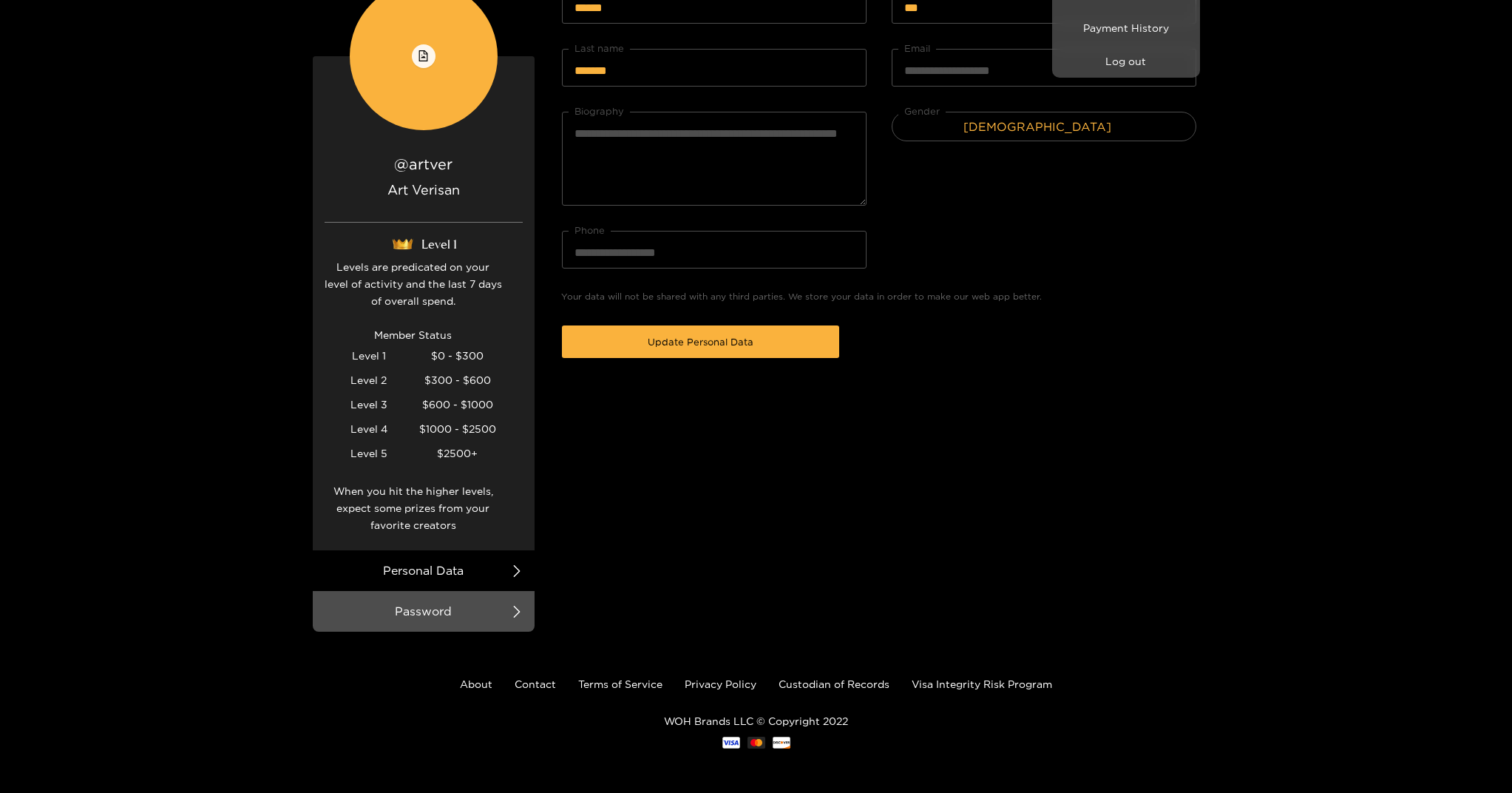
scroll to position [167, 0]
click at [506, 572] on div at bounding box center [756, 396] width 1512 height 793
click at [518, 572] on icon at bounding box center [516, 571] width 7 height 12
click at [460, 570] on li "Personal Data" at bounding box center [423, 570] width 222 height 41
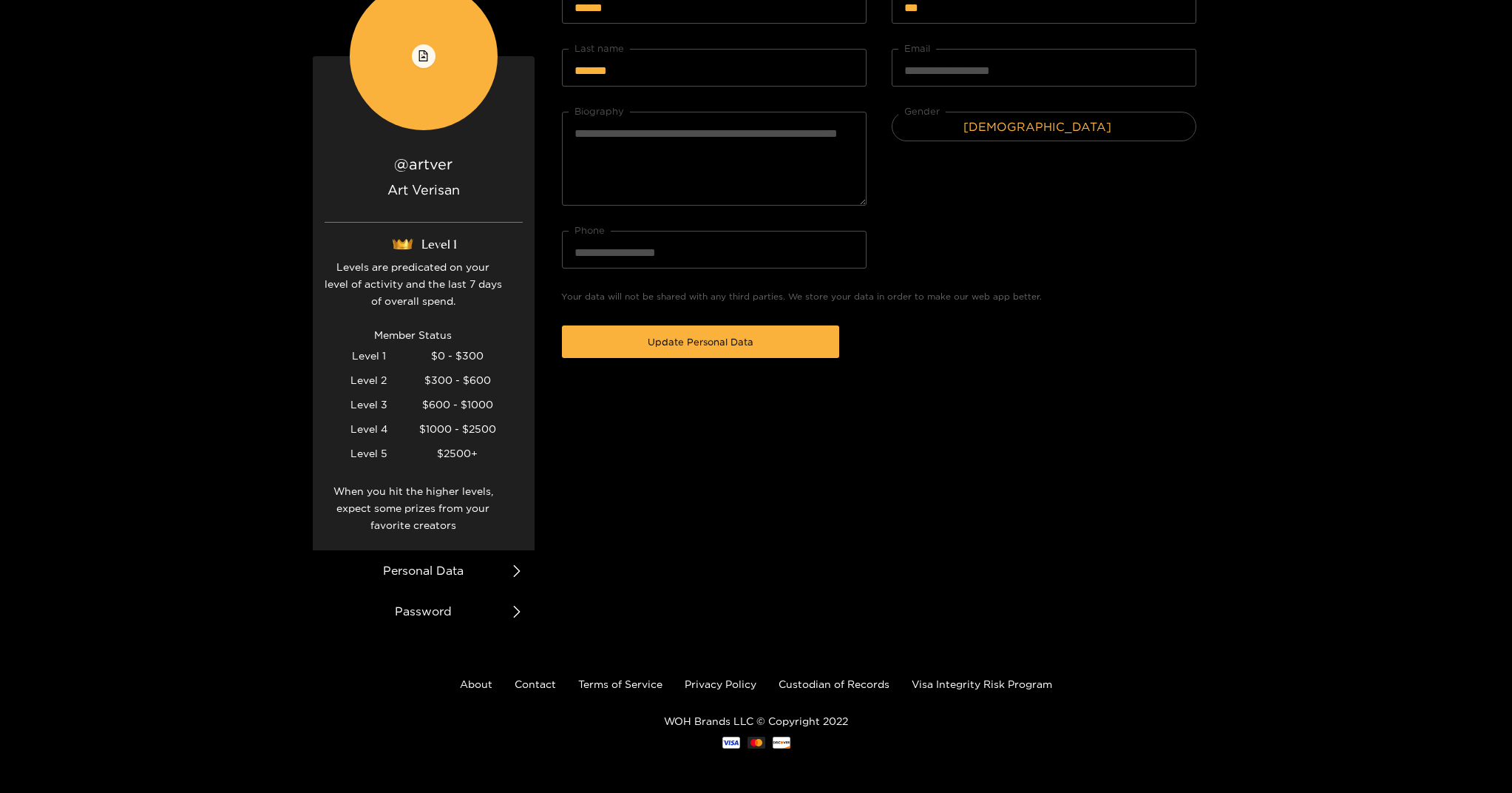
click at [495, 612] on li "Password" at bounding box center [423, 611] width 222 height 41
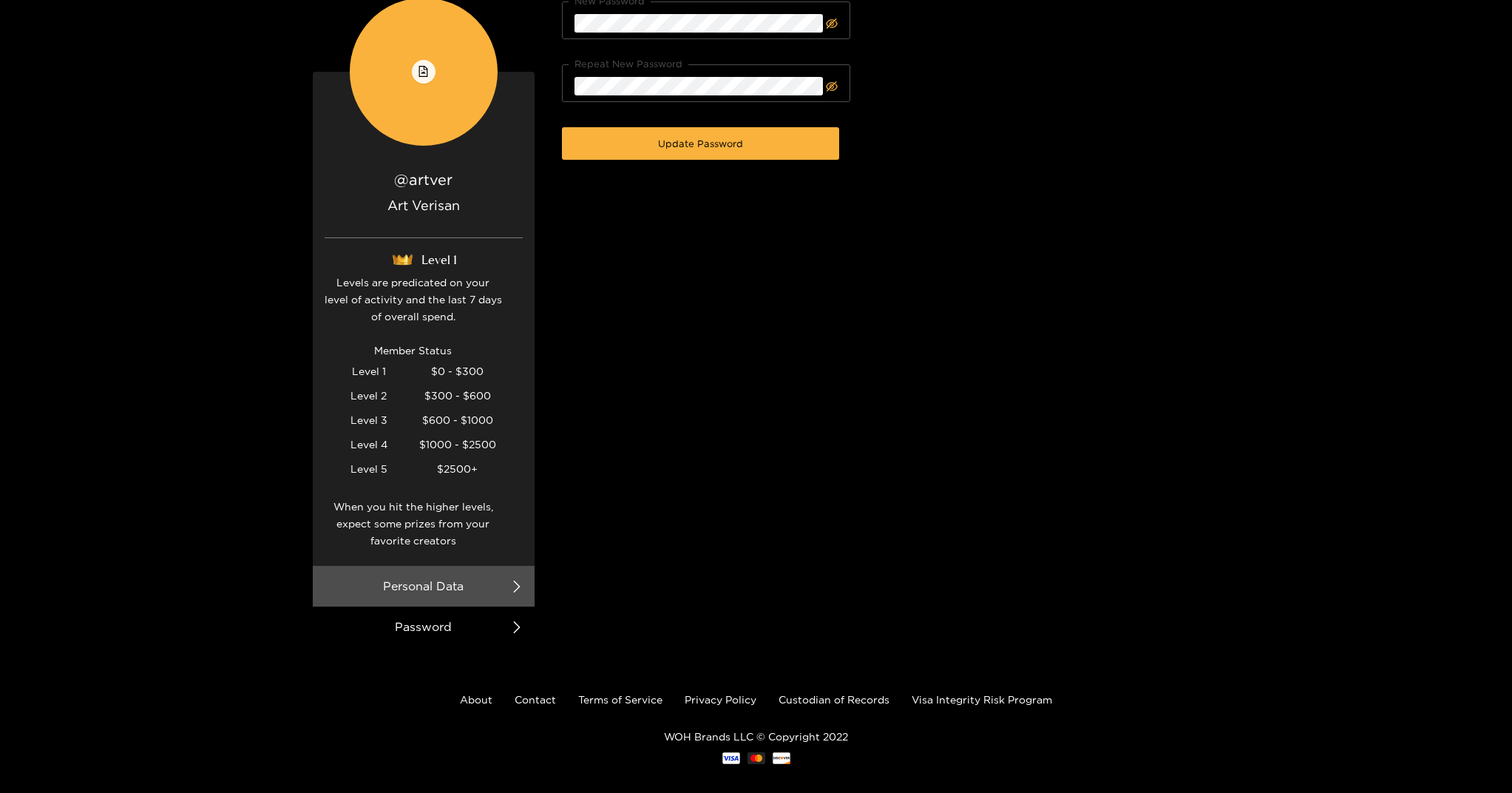
scroll to position [153, 0]
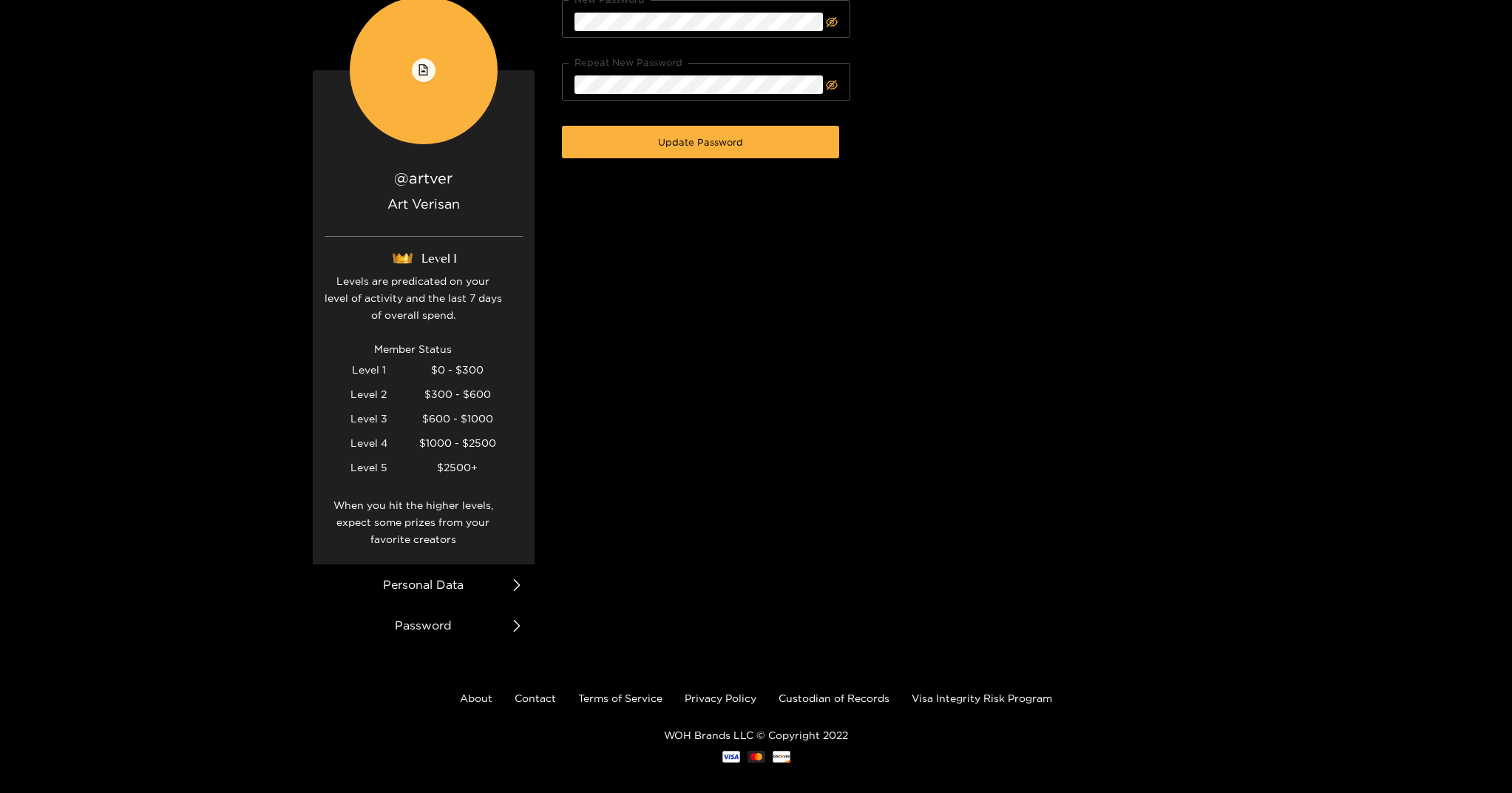
click at [497, 577] on li "Personal Data" at bounding box center [423, 585] width 222 height 41
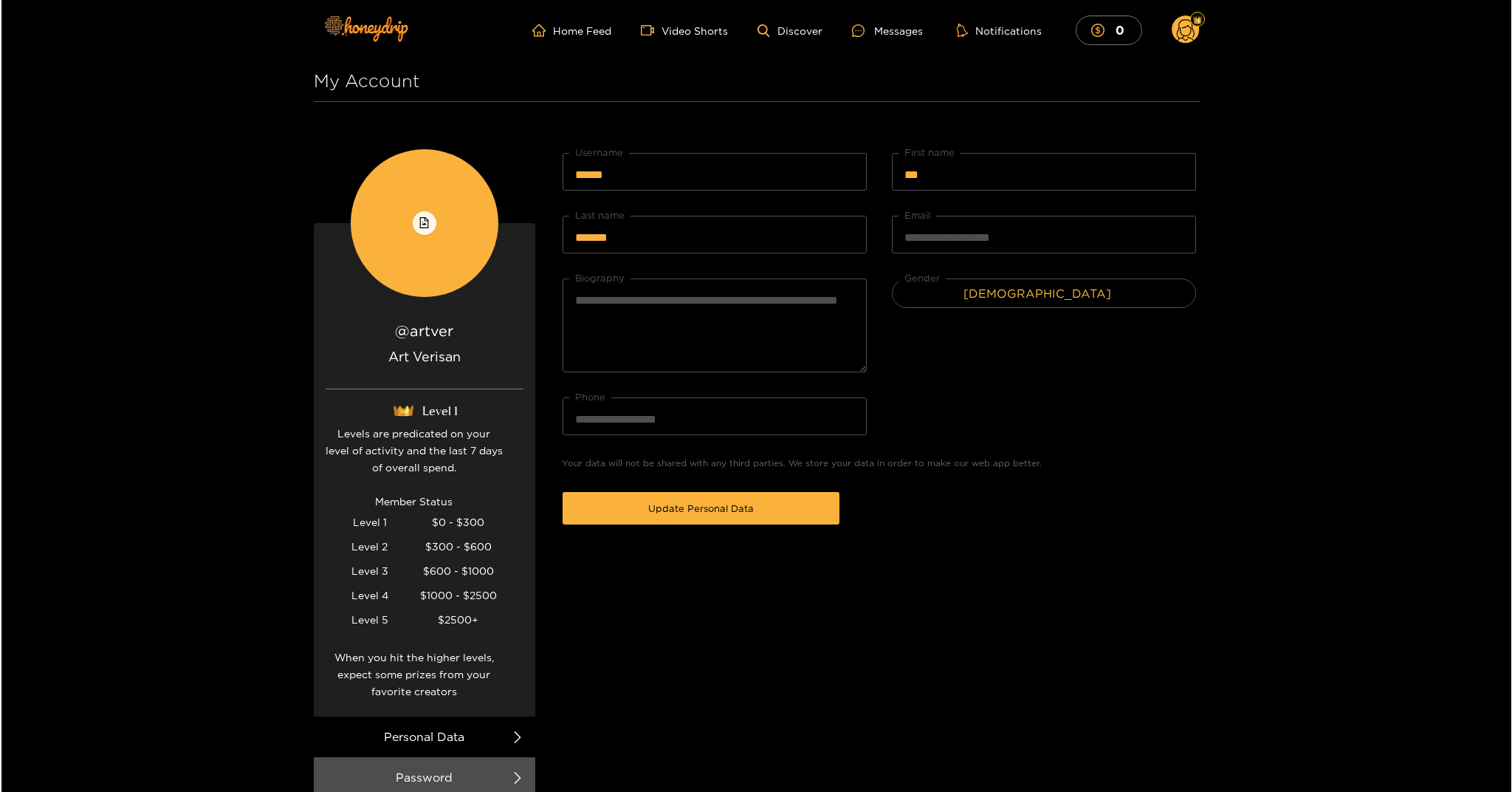
scroll to position [0, 0]
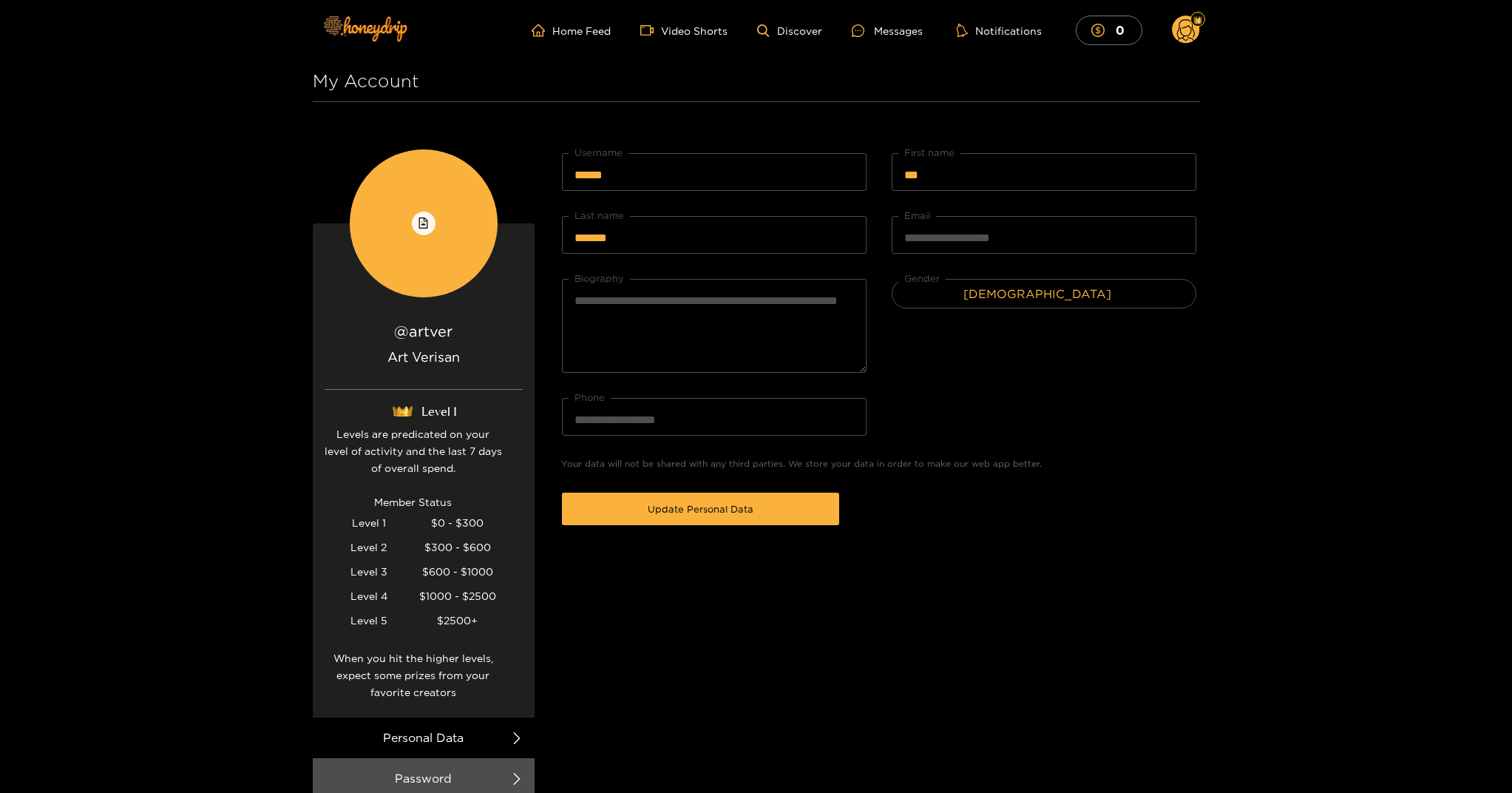
click at [1186, 36] on icon at bounding box center [1185, 32] width 17 height 26
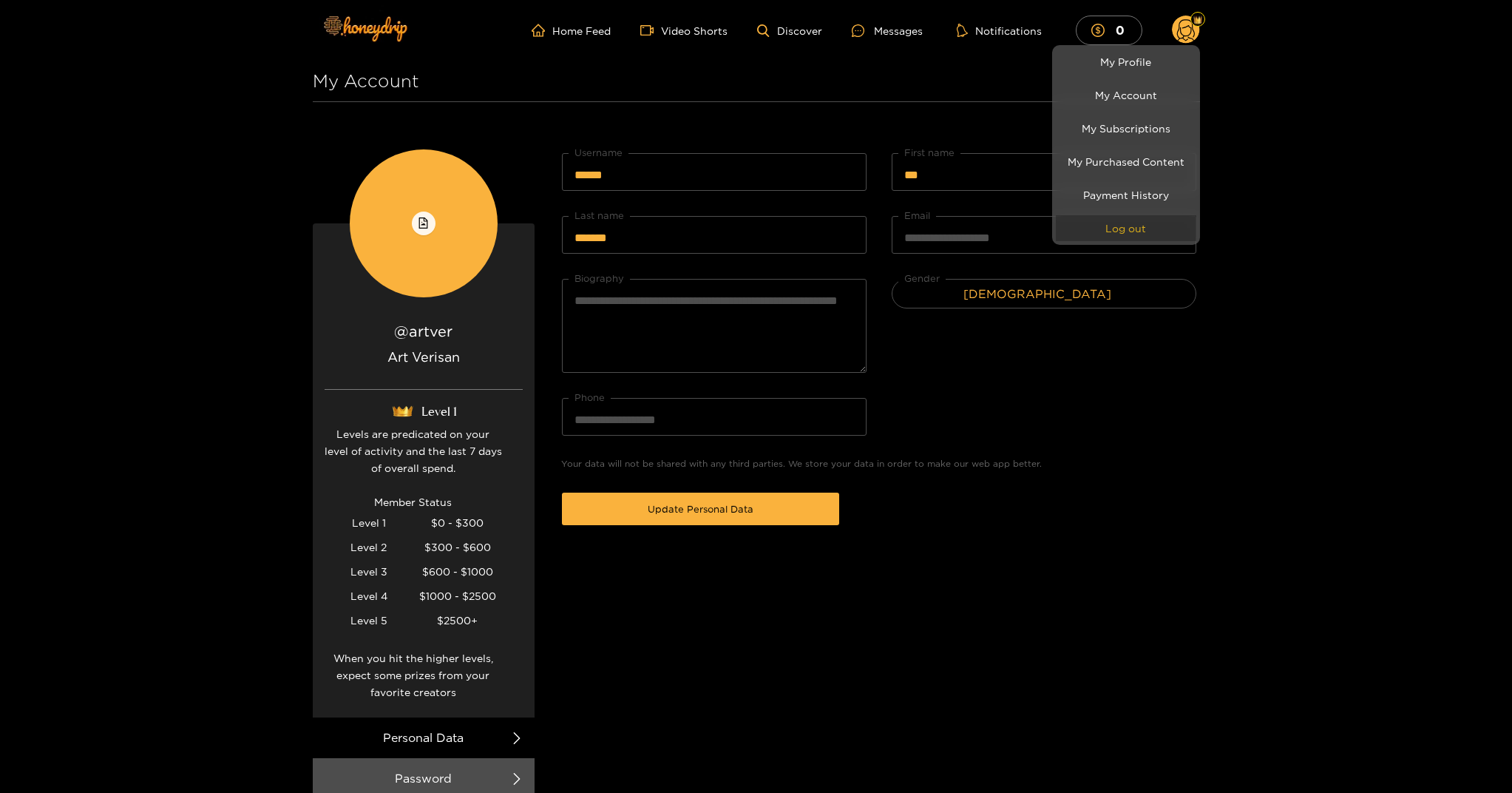
click at [1129, 227] on button "Log out" at bounding box center [1126, 228] width 141 height 26
